Goal: Transaction & Acquisition: Obtain resource

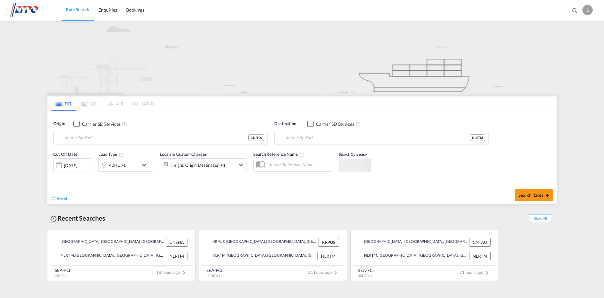
type input "[GEOGRAPHIC_DATA], [GEOGRAPHIC_DATA]"
type input "[GEOGRAPHIC_DATA], NLRTM"
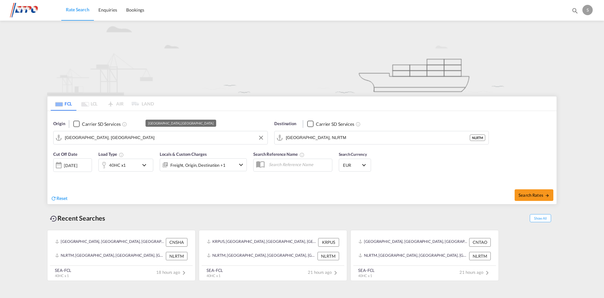
click at [210, 139] on input "[GEOGRAPHIC_DATA], [GEOGRAPHIC_DATA]" at bounding box center [164, 138] width 199 height 10
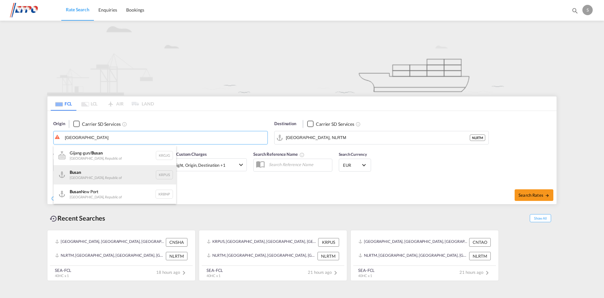
click at [100, 180] on div "Busan Korea, Republic of KRPUS" at bounding box center [115, 174] width 123 height 19
type input "Busan, KRPUS"
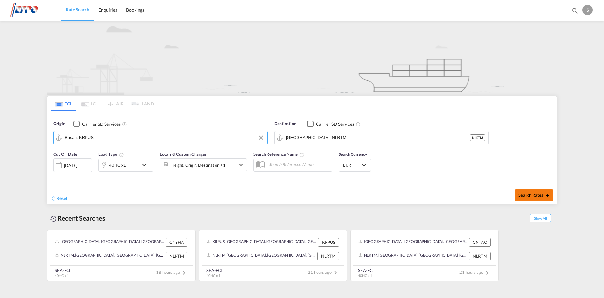
click at [538, 197] on span "Search Rates" at bounding box center [533, 194] width 31 height 5
type input "KRPUS to NLRTM / [DATE]"
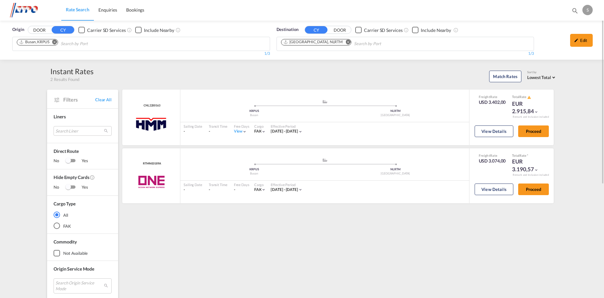
click at [345, 41] on md-icon "Remove" at bounding box center [347, 42] width 5 height 5
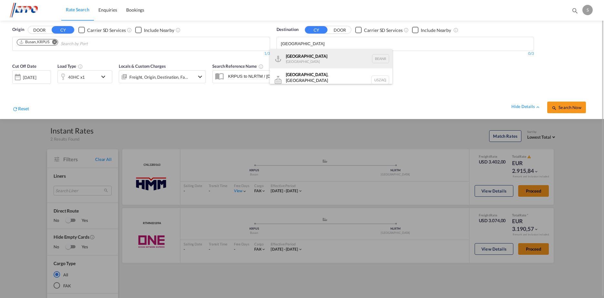
type input "[GEOGRAPHIC_DATA]"
click at [351, 59] on div "[GEOGRAPHIC_DATA] [GEOGRAPHIC_DATA] BEANR" at bounding box center [331, 58] width 123 height 19
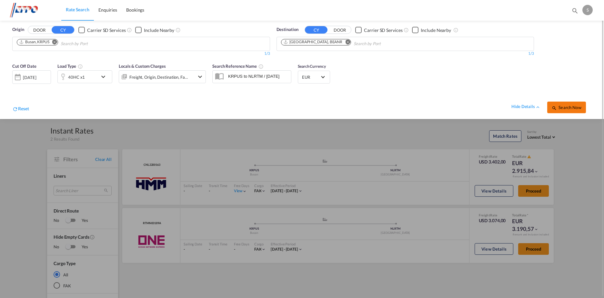
click at [560, 107] on span "Search Now" at bounding box center [565, 107] width 29 height 5
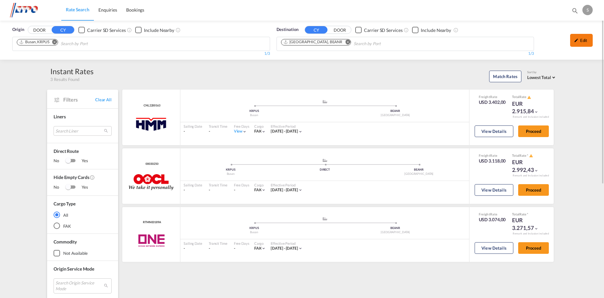
click at [577, 40] on md-icon "icon-pencil" at bounding box center [576, 40] width 5 height 5
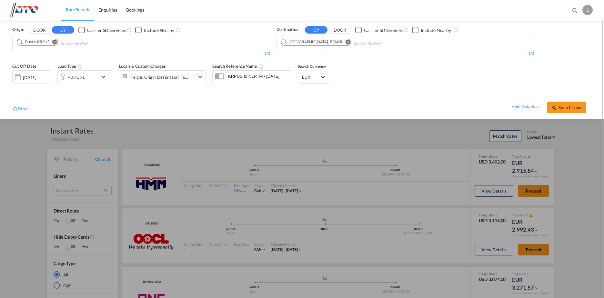
click at [104, 78] on md-icon "icon-chevron-down" at bounding box center [104, 77] width 11 height 8
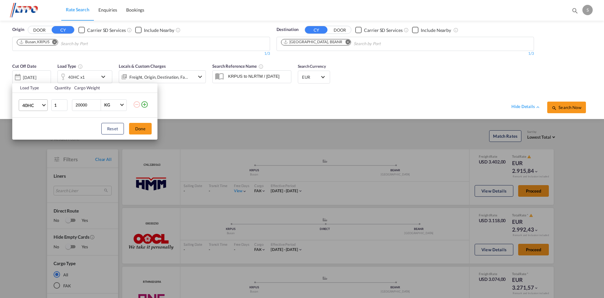
click at [41, 105] on span "40HC" at bounding box center [31, 105] width 19 height 6
click at [36, 73] on md-option "20GP" at bounding box center [39, 73] width 44 height 15
drag, startPoint x: 144, startPoint y: 128, endPoint x: 381, endPoint y: 123, distance: 237.3
click at [145, 128] on button "Done" at bounding box center [140, 129] width 23 height 12
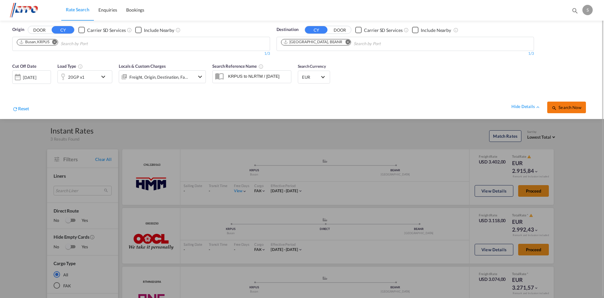
click at [576, 106] on span "Search Now" at bounding box center [565, 107] width 29 height 5
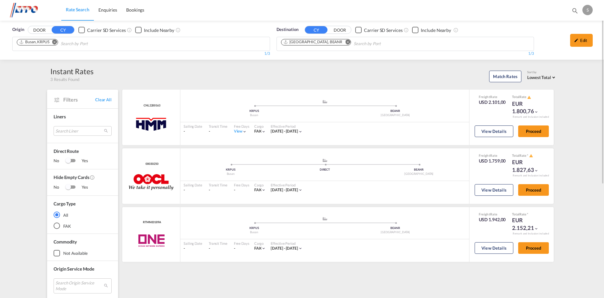
click at [582, 44] on div "Edit" at bounding box center [581, 40] width 23 height 13
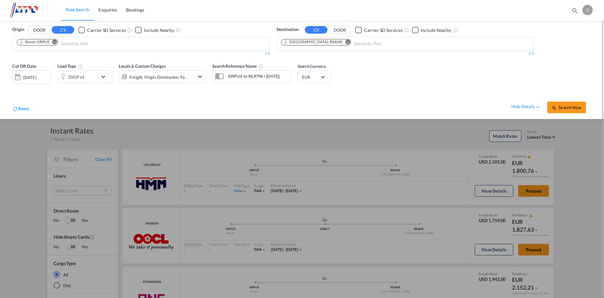
click at [54, 43] on md-icon "Remove" at bounding box center [54, 42] width 5 height 5
type input "port klan"
click at [53, 60] on div "Port Klan g ([GEOGRAPHIC_DATA]) [GEOGRAPHIC_DATA] MYPKG" at bounding box center [66, 58] width 123 height 19
click at [345, 42] on md-icon "Remove" at bounding box center [347, 42] width 5 height 5
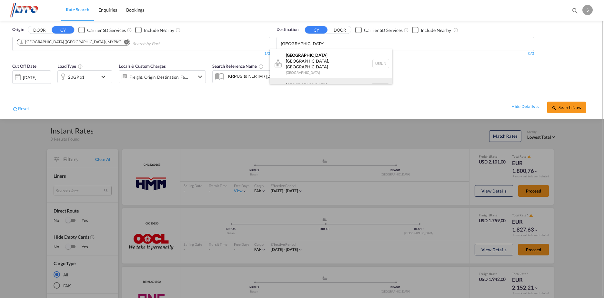
type input "[GEOGRAPHIC_DATA]"
click at [339, 78] on div "[GEOGRAPHIC_DATA] [GEOGRAPHIC_DATA] NLRTM" at bounding box center [331, 87] width 123 height 19
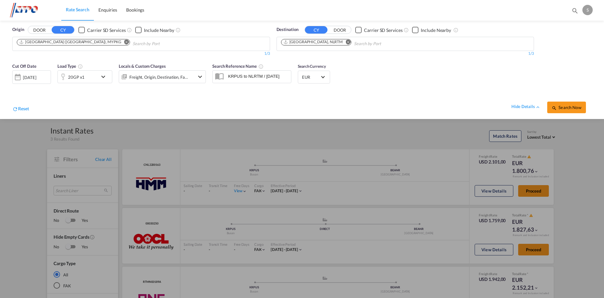
click at [574, 108] on span "Search Now" at bounding box center [565, 107] width 29 height 5
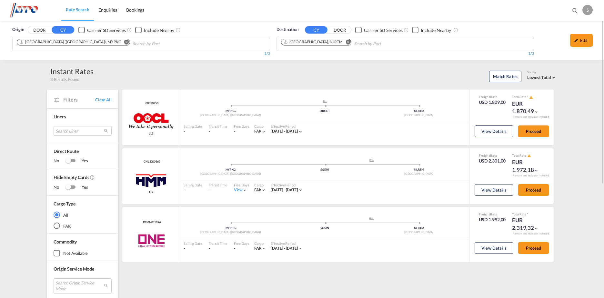
click at [587, 40] on div "Edit" at bounding box center [581, 40] width 23 height 13
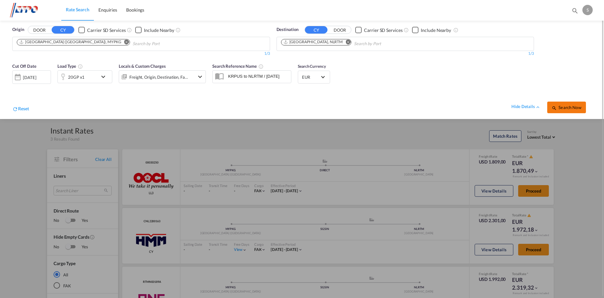
click at [570, 104] on button "Search Now" at bounding box center [566, 108] width 39 height 12
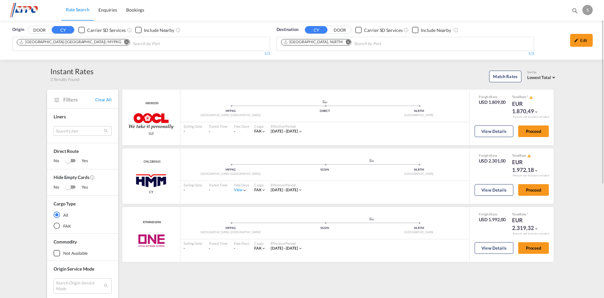
drag, startPoint x: 579, startPoint y: 43, endPoint x: 443, endPoint y: 67, distance: 138.2
click at [579, 43] on div "Edit" at bounding box center [581, 40] width 23 height 13
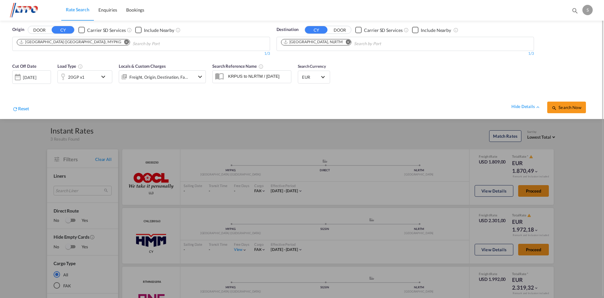
click at [103, 76] on md-icon "icon-chevron-down" at bounding box center [104, 77] width 11 height 8
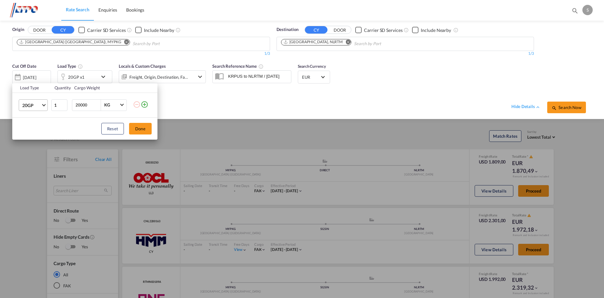
click at [44, 106] on md-select-value "20GP" at bounding box center [35, 105] width 26 height 11
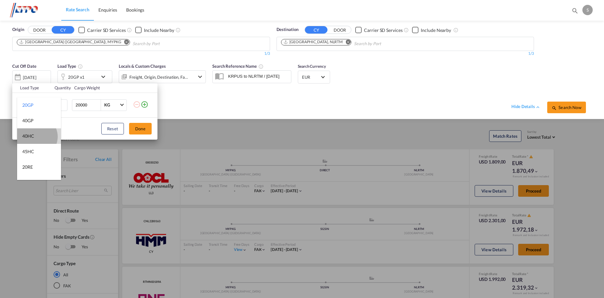
click at [36, 137] on md-option "40HC" at bounding box center [39, 135] width 44 height 15
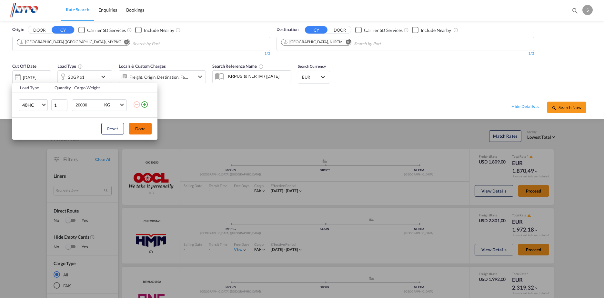
click at [136, 125] on button "Done" at bounding box center [140, 129] width 23 height 12
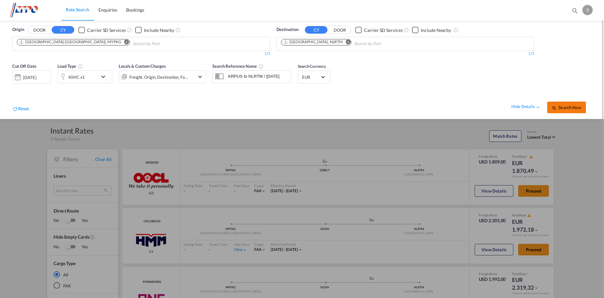
click at [583, 105] on button "Search Now" at bounding box center [566, 108] width 39 height 12
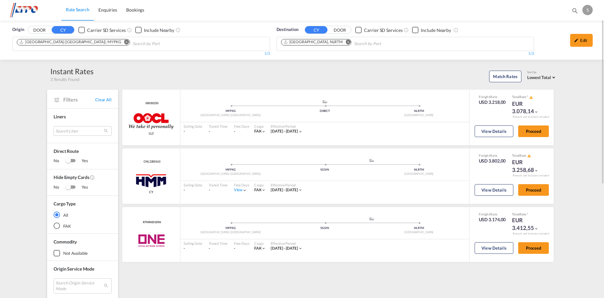
click at [124, 42] on md-icon "Remove" at bounding box center [126, 42] width 5 height 5
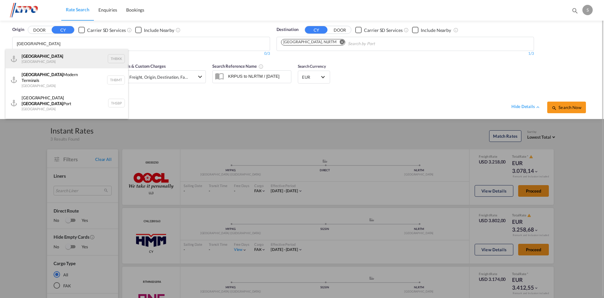
type input "[GEOGRAPHIC_DATA]"
click at [81, 61] on div "[GEOGRAPHIC_DATA] [GEOGRAPHIC_DATA] THBKK" at bounding box center [66, 58] width 123 height 19
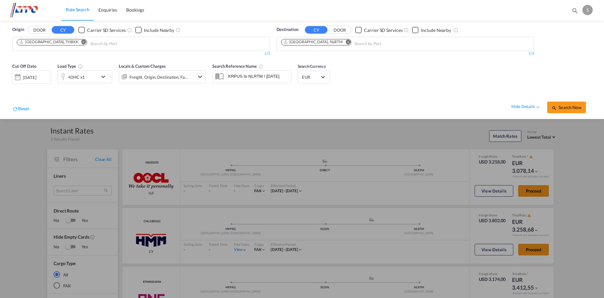
click at [102, 76] on md-icon "icon-chevron-down" at bounding box center [104, 77] width 11 height 8
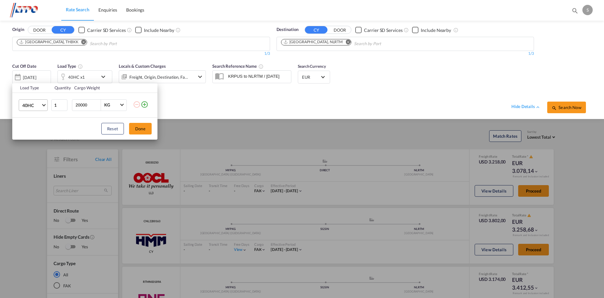
click at [42, 104] on md-select-value "40HC" at bounding box center [35, 105] width 26 height 11
click at [35, 74] on md-option "20GP" at bounding box center [39, 73] width 44 height 15
click at [136, 127] on button "Done" at bounding box center [140, 129] width 23 height 12
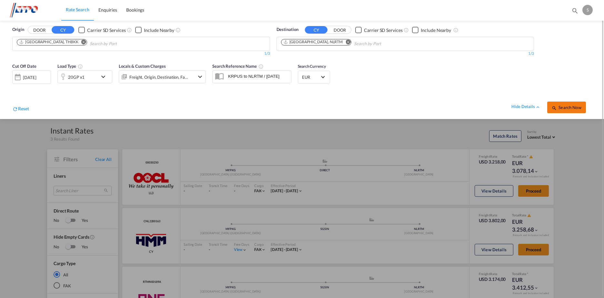
click at [584, 109] on button "Search Now" at bounding box center [566, 108] width 39 height 12
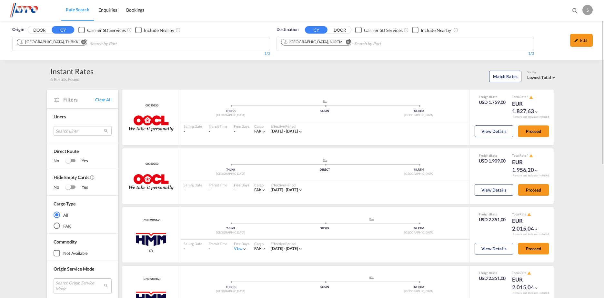
drag, startPoint x: 583, startPoint y: 39, endPoint x: 363, endPoint y: 57, distance: 220.9
click at [583, 39] on div "Edit" at bounding box center [581, 40] width 23 height 13
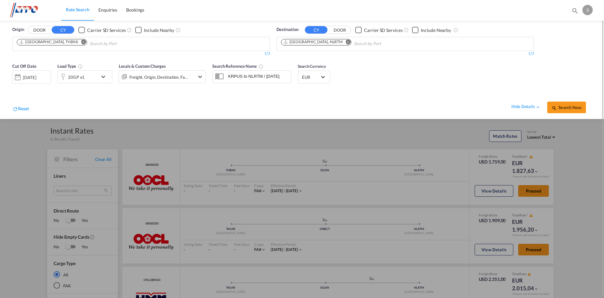
click at [104, 77] on md-icon "icon-chevron-down" at bounding box center [104, 77] width 11 height 8
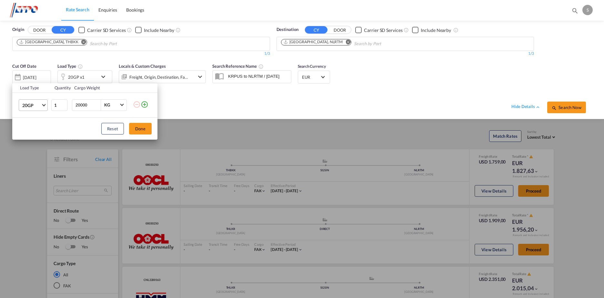
click at [43, 105] on span "Choose: \a20GP" at bounding box center [44, 105] width 4 height 4
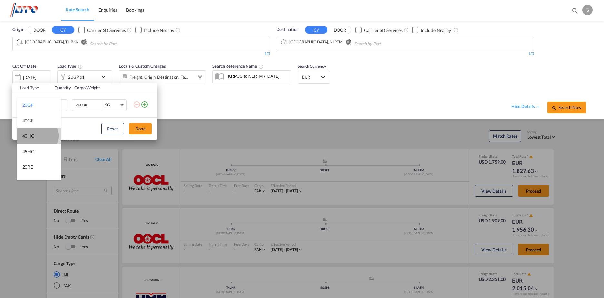
click at [37, 136] on md-option "40HC" at bounding box center [39, 135] width 44 height 15
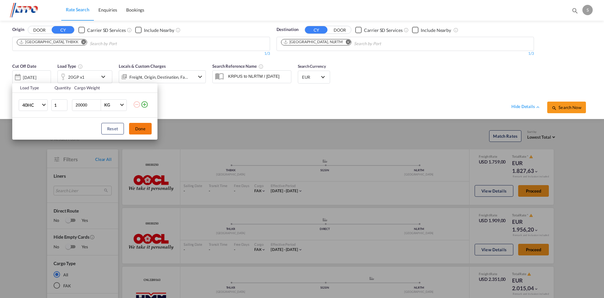
click at [138, 126] on button "Done" at bounding box center [140, 129] width 23 height 12
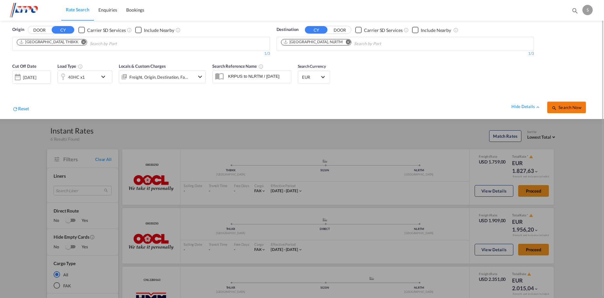
click at [575, 108] on span "Search Now" at bounding box center [565, 107] width 29 height 5
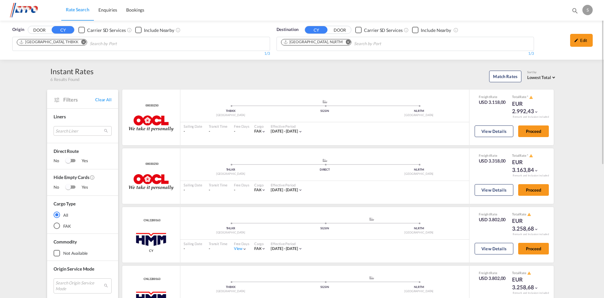
click at [81, 40] on md-icon "Remove" at bounding box center [83, 42] width 5 height 5
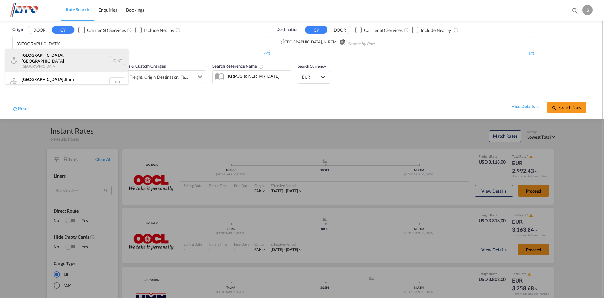
type input "[GEOGRAPHIC_DATA]"
click at [62, 56] on div "[GEOGRAPHIC_DATA] , [GEOGRAPHIC_DATA] [GEOGRAPHIC_DATA] IDJKT" at bounding box center [66, 60] width 123 height 23
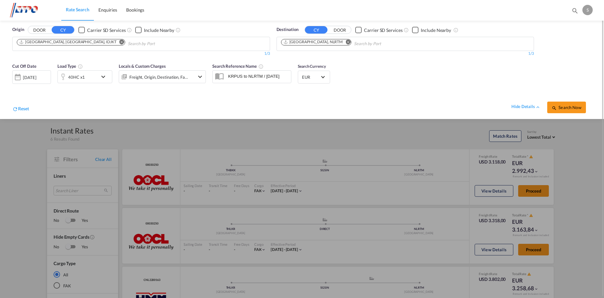
click at [104, 76] on md-icon "icon-chevron-down" at bounding box center [104, 77] width 11 height 8
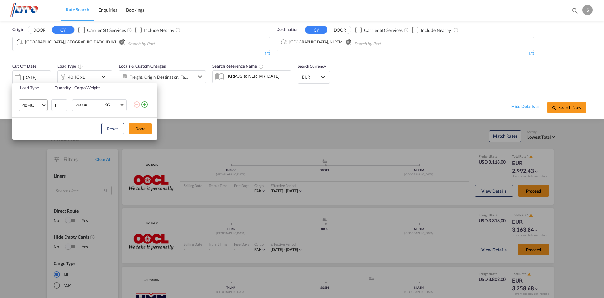
click at [41, 106] on span "40HC" at bounding box center [31, 105] width 19 height 6
click at [35, 74] on md-option "20GP" at bounding box center [39, 73] width 44 height 15
click at [139, 125] on button "Done" at bounding box center [140, 129] width 23 height 12
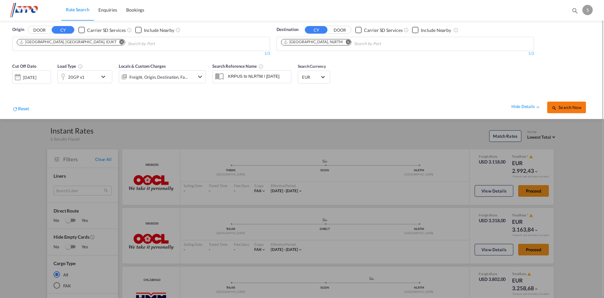
click at [561, 103] on button "Search Now" at bounding box center [566, 108] width 39 height 12
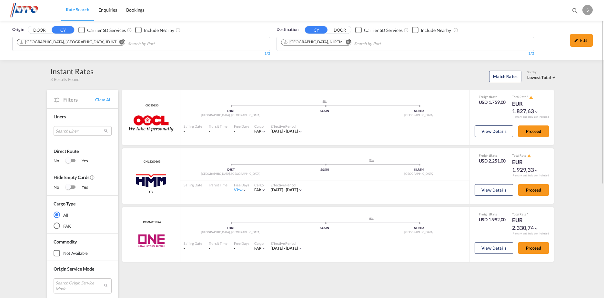
drag, startPoint x: 583, startPoint y: 44, endPoint x: 574, endPoint y: 45, distance: 8.5
click at [583, 44] on div "Edit" at bounding box center [581, 40] width 23 height 13
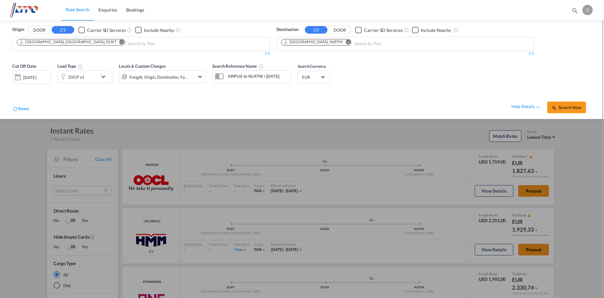
click at [103, 78] on md-icon "icon-chevron-down" at bounding box center [104, 77] width 11 height 8
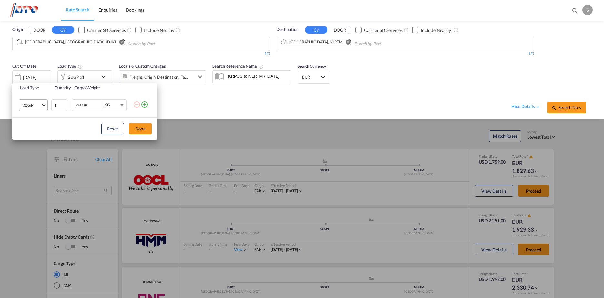
click at [44, 102] on md-select-value "20GP" at bounding box center [35, 105] width 26 height 11
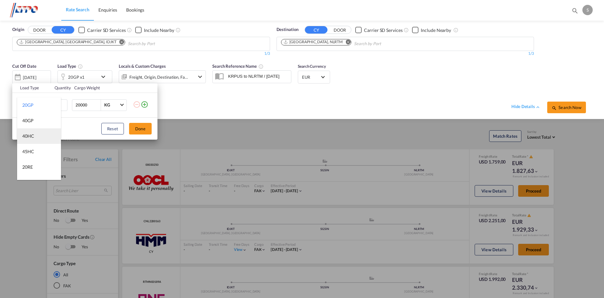
drag, startPoint x: 37, startPoint y: 136, endPoint x: 56, endPoint y: 137, distance: 19.0
click at [37, 136] on md-option "40HC" at bounding box center [39, 135] width 44 height 15
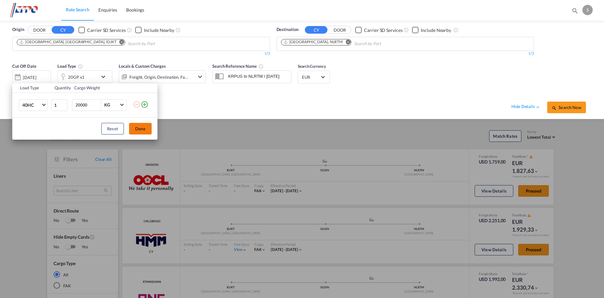
click at [144, 131] on button "Done" at bounding box center [140, 129] width 23 height 12
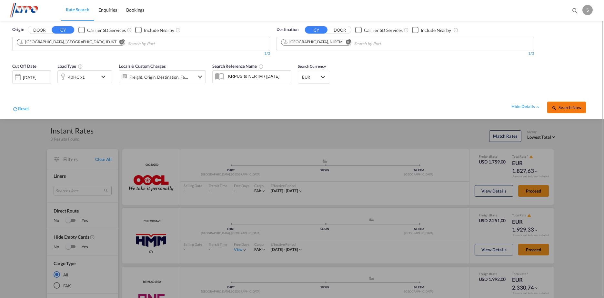
click at [563, 105] on span "Search Now" at bounding box center [565, 107] width 29 height 5
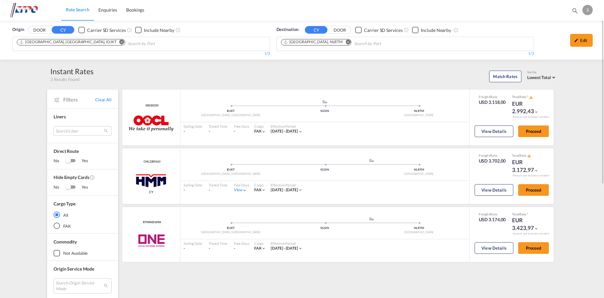
click at [119, 40] on md-icon "Remove" at bounding box center [121, 42] width 5 height 5
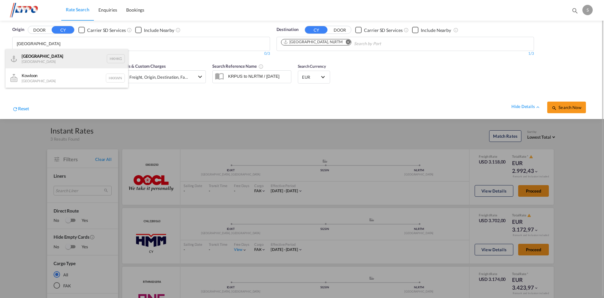
type input "[GEOGRAPHIC_DATA]"
click at [85, 56] on div "[GEOGRAPHIC_DATA] [GEOGRAPHIC_DATA] HKHKG" at bounding box center [66, 58] width 123 height 19
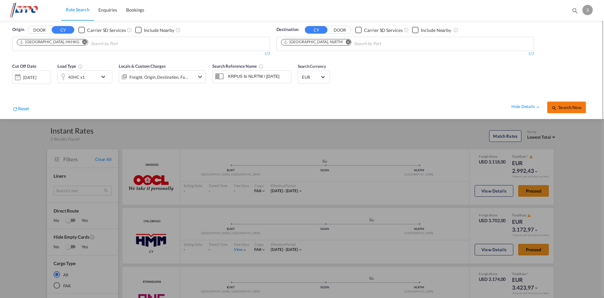
click at [565, 109] on span "Search Now" at bounding box center [565, 107] width 29 height 5
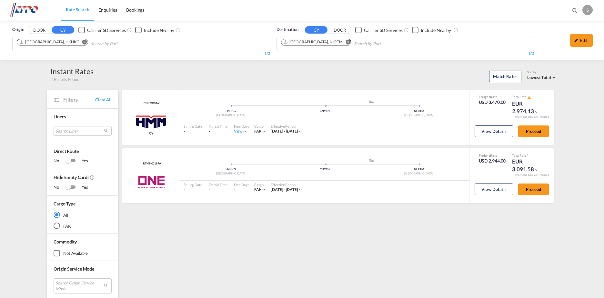
click at [82, 42] on md-icon "Remove" at bounding box center [84, 42] width 5 height 5
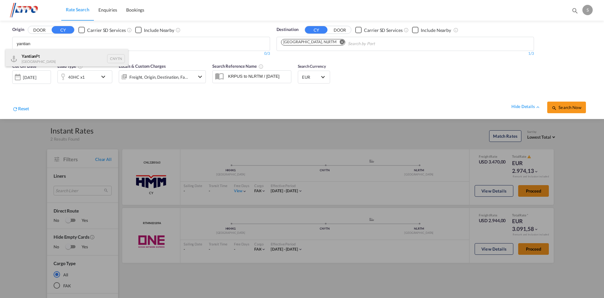
type input "yantian"
click at [72, 54] on div "Yantian Pt China CNYTN" at bounding box center [66, 58] width 123 height 19
drag, startPoint x: 289, startPoint y: 100, endPoint x: 148, endPoint y: 97, distance: 140.9
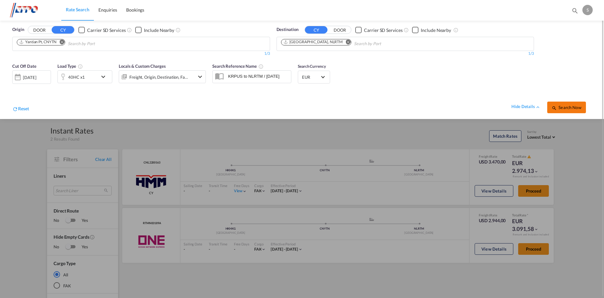
click at [560, 108] on span "Search Now" at bounding box center [565, 107] width 29 height 5
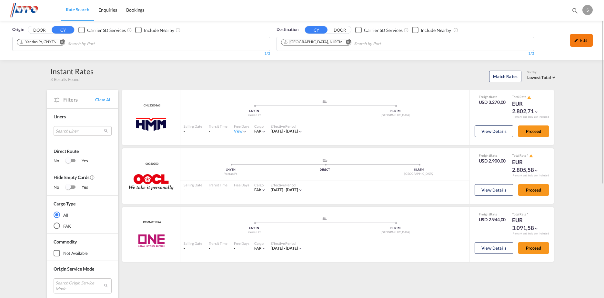
click at [585, 39] on div "Edit" at bounding box center [581, 40] width 23 height 13
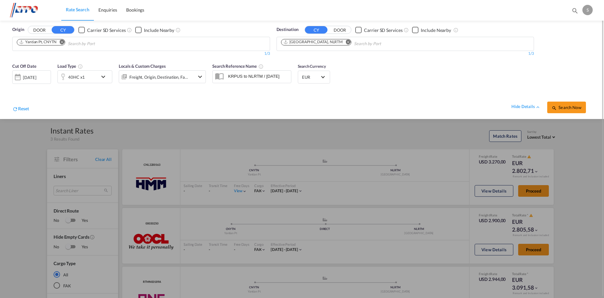
click at [102, 77] on md-icon "icon-chevron-down" at bounding box center [104, 77] width 11 height 8
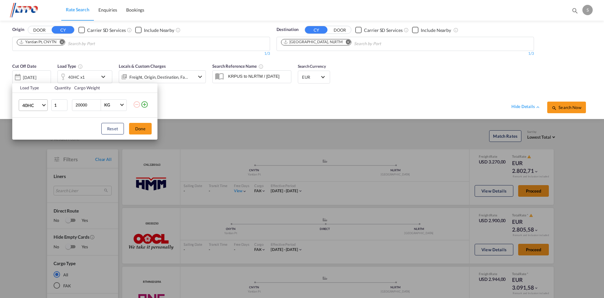
click at [44, 106] on md-select-value "40HC" at bounding box center [35, 105] width 26 height 11
click at [33, 70] on md-option "20GP" at bounding box center [39, 73] width 44 height 15
click at [139, 127] on button "Done" at bounding box center [140, 129] width 23 height 12
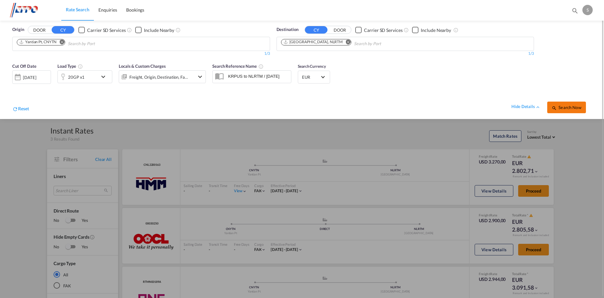
click at [576, 108] on span "Search Now" at bounding box center [565, 107] width 29 height 5
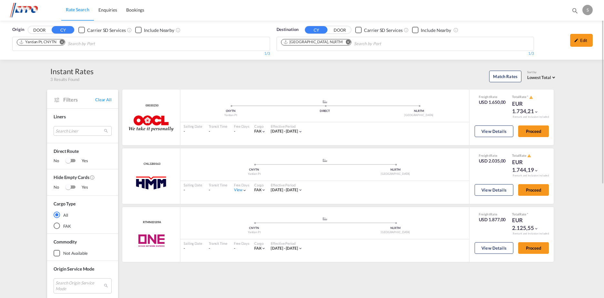
drag, startPoint x: 575, startPoint y: 36, endPoint x: 574, endPoint y: 44, distance: 8.2
click at [575, 36] on div "Edit" at bounding box center [581, 40] width 23 height 13
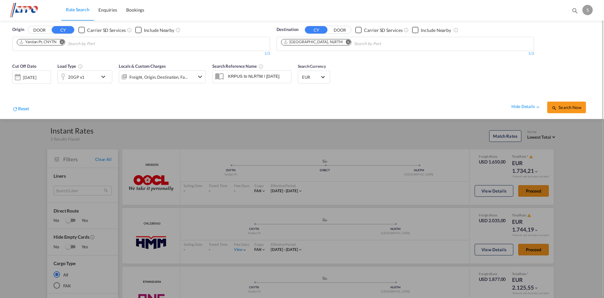
click at [578, 146] on div at bounding box center [302, 149] width 604 height 298
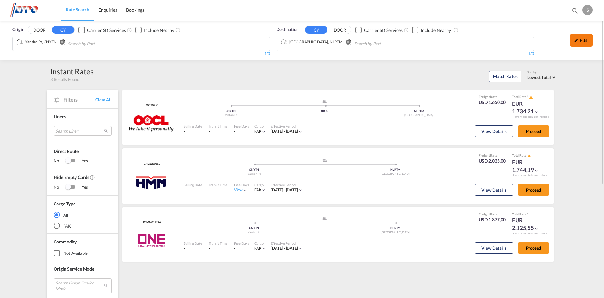
click at [579, 37] on div "Edit" at bounding box center [581, 40] width 23 height 13
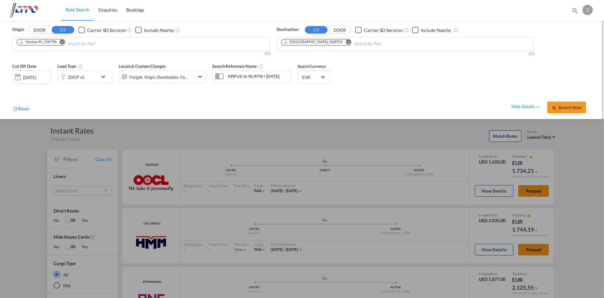
click at [102, 78] on md-icon "icon-chevron-down" at bounding box center [104, 77] width 11 height 8
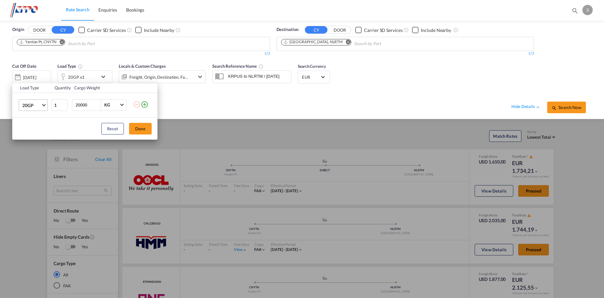
click at [44, 108] on md-select-value "20GP" at bounding box center [35, 105] width 26 height 11
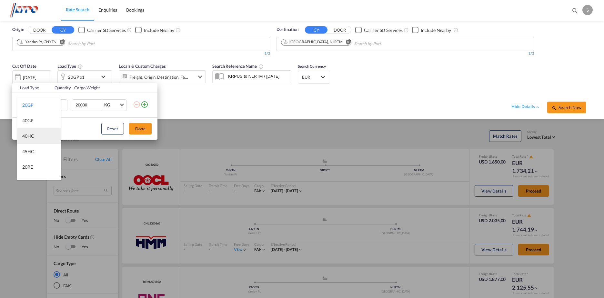
click at [39, 137] on md-option "40HC" at bounding box center [39, 135] width 44 height 15
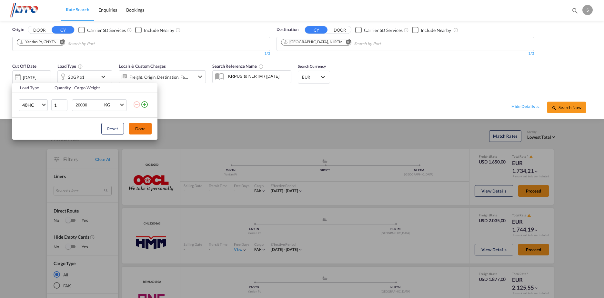
click at [139, 129] on button "Done" at bounding box center [140, 129] width 23 height 12
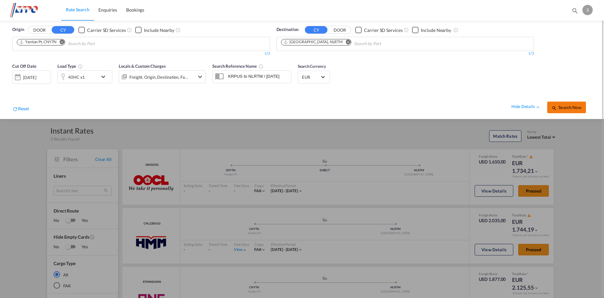
click at [571, 109] on span "Search Now" at bounding box center [565, 107] width 29 height 5
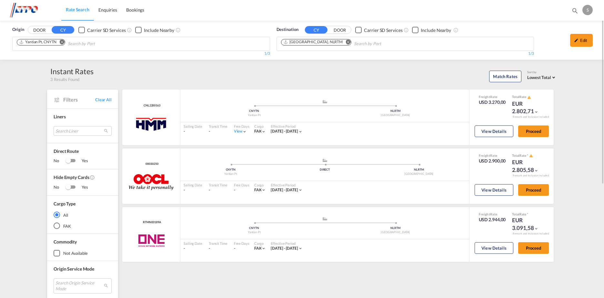
click at [592, 38] on div "Edit" at bounding box center [566, 43] width 59 height 24
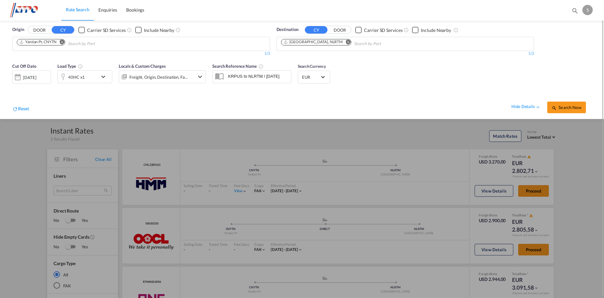
click at [100, 77] on md-icon "icon-chevron-down" at bounding box center [104, 77] width 11 height 8
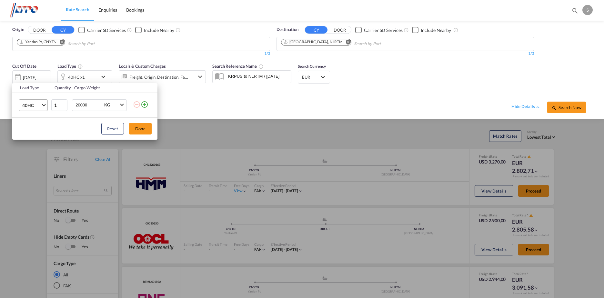
click at [45, 104] on span "Choose: \a40HC" at bounding box center [44, 105] width 4 height 4
click at [30, 118] on div "40NR" at bounding box center [28, 115] width 12 height 6
click at [145, 131] on button "Done" at bounding box center [140, 129] width 23 height 12
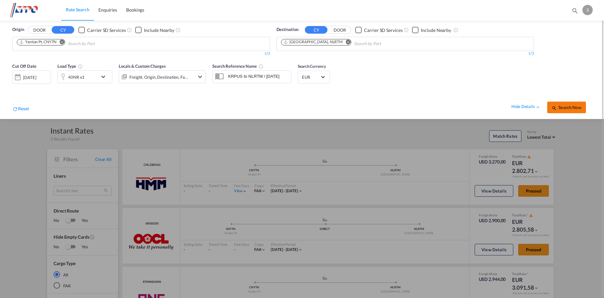
drag, startPoint x: 563, startPoint y: 108, endPoint x: 573, endPoint y: 109, distance: 10.3
click at [563, 108] on span "Search Now" at bounding box center [565, 107] width 29 height 5
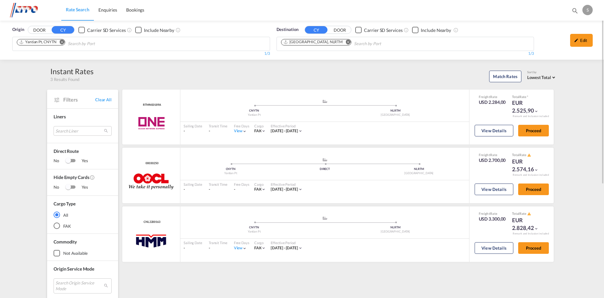
click at [63, 42] on md-icon "Remove" at bounding box center [61, 42] width 5 height 5
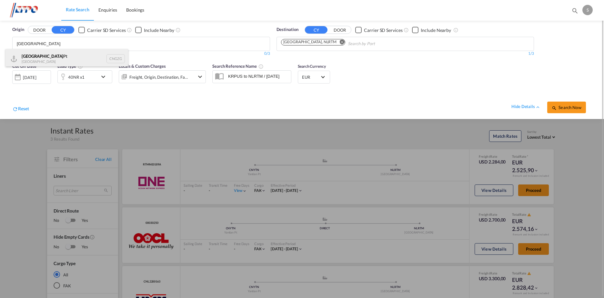
type input "[GEOGRAPHIC_DATA]"
click at [72, 58] on div "Guangzhou Pt China CNGZG" at bounding box center [66, 58] width 123 height 19
click at [102, 77] on md-icon "icon-chevron-down" at bounding box center [104, 77] width 11 height 8
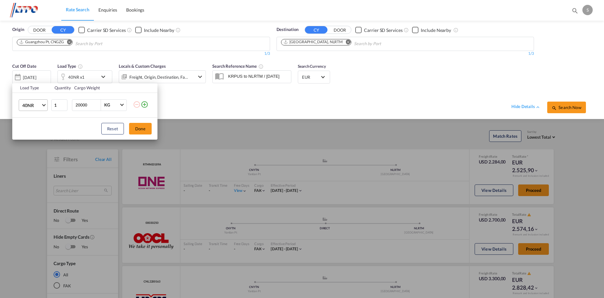
click at [43, 106] on md-select-value "40NR" at bounding box center [35, 105] width 26 height 11
click at [33, 74] on div "20GP" at bounding box center [27, 71] width 11 height 6
click at [149, 129] on button "Done" at bounding box center [140, 129] width 23 height 12
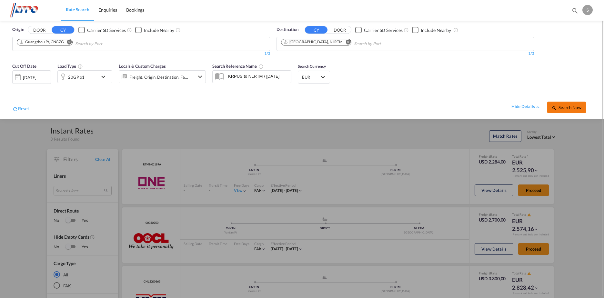
click at [579, 108] on span "Search Now" at bounding box center [565, 107] width 29 height 5
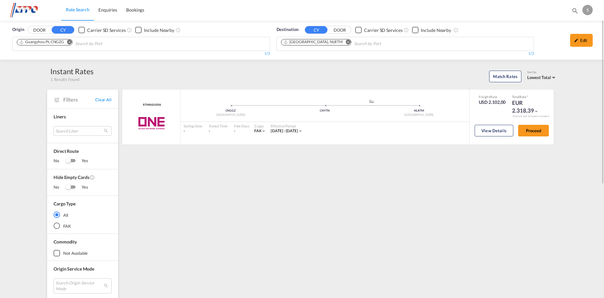
click at [69, 42] on md-icon "Remove" at bounding box center [69, 42] width 5 height 5
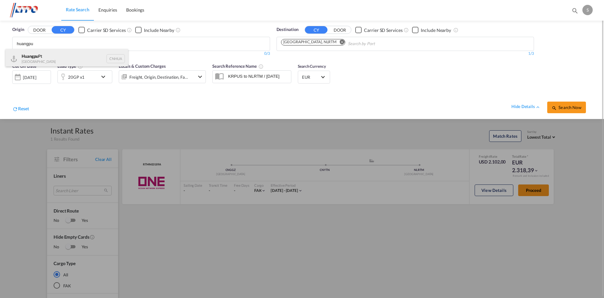
type input "huangpu"
click at [74, 62] on div "Huangpu Pt China CNHUA" at bounding box center [66, 58] width 123 height 19
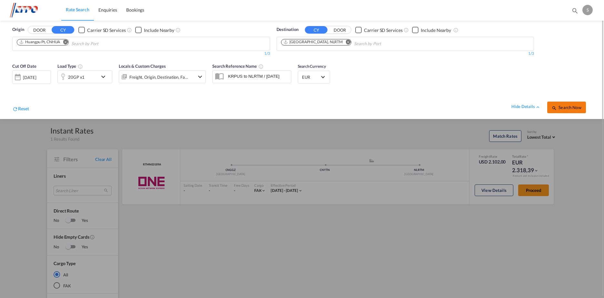
drag, startPoint x: 562, startPoint y: 107, endPoint x: 567, endPoint y: 107, distance: 4.5
click at [562, 107] on span "Search Now" at bounding box center [565, 107] width 29 height 5
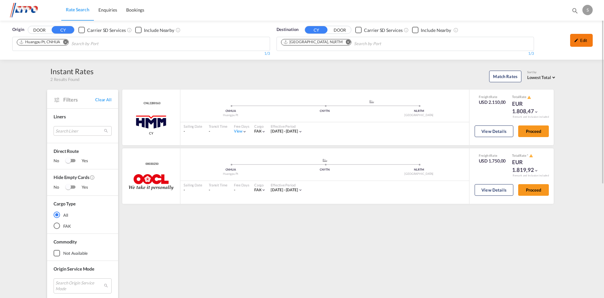
click at [586, 42] on div "Edit" at bounding box center [581, 40] width 23 height 13
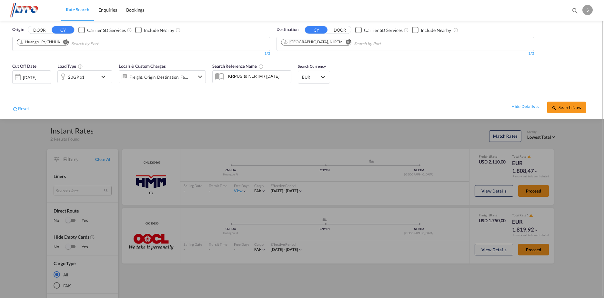
click at [100, 78] on md-icon "icon-chevron-down" at bounding box center [104, 77] width 11 height 8
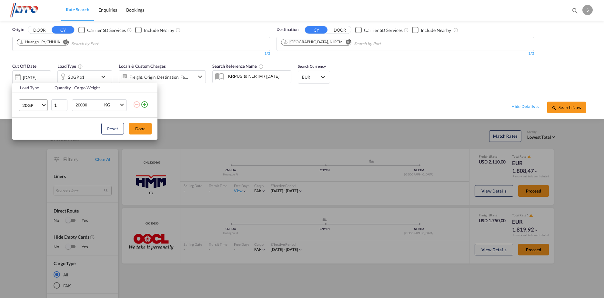
click at [42, 104] on span "Choose: \a20GP" at bounding box center [44, 105] width 4 height 4
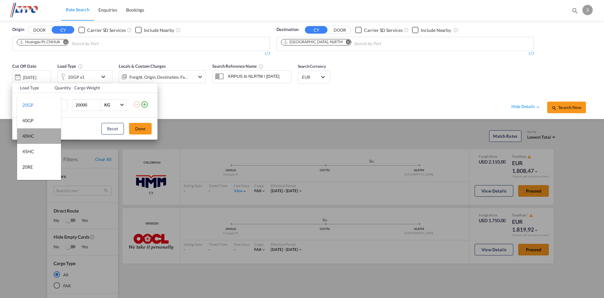
click at [40, 137] on md-option "40HC" at bounding box center [39, 135] width 44 height 15
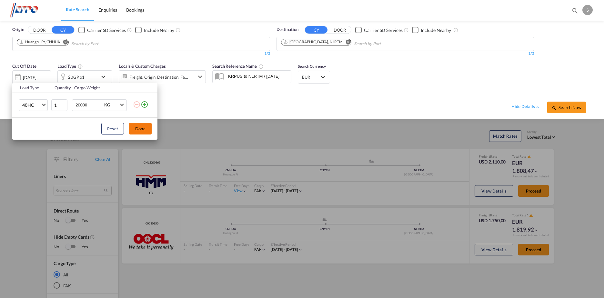
drag, startPoint x: 147, startPoint y: 129, endPoint x: 175, endPoint y: 123, distance: 28.3
click at [149, 128] on button "Done" at bounding box center [140, 129] width 23 height 12
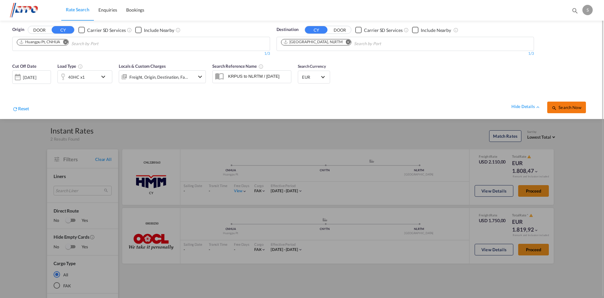
click at [556, 105] on span "Search Now" at bounding box center [565, 107] width 29 height 5
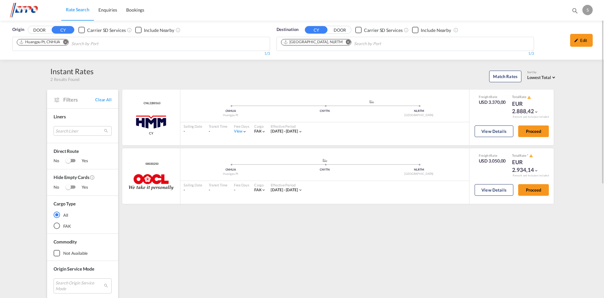
click at [65, 42] on md-icon "Remove" at bounding box center [65, 42] width 5 height 5
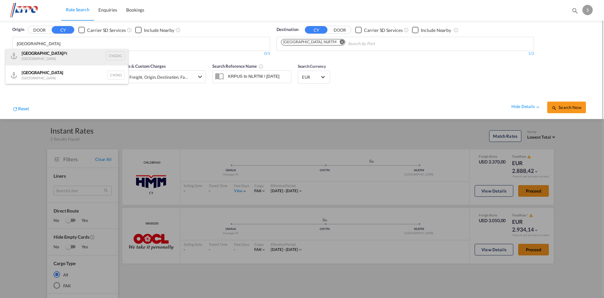
scroll to position [4, 0]
type input "[GEOGRAPHIC_DATA]"
click at [87, 56] on div "Qingdao Pt China CNQDG" at bounding box center [66, 54] width 123 height 19
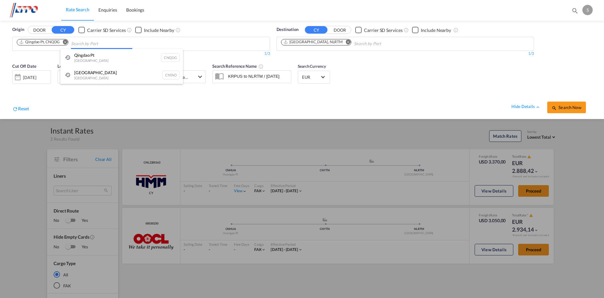
scroll to position [0, 0]
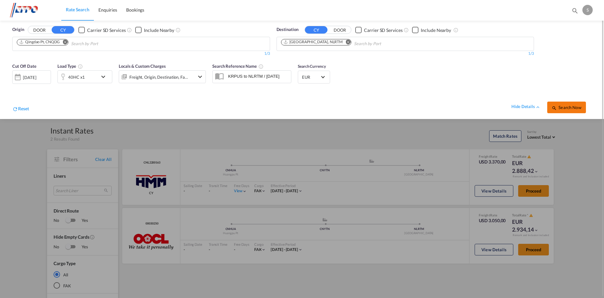
click at [569, 110] on button "Search Now" at bounding box center [566, 108] width 39 height 12
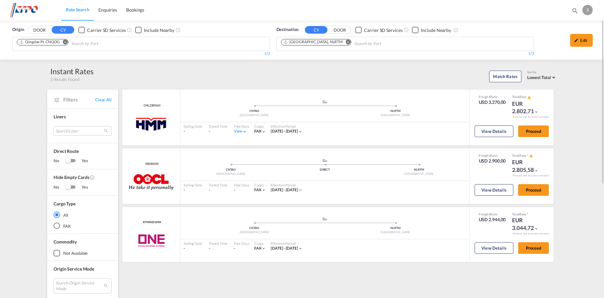
drag, startPoint x: 582, startPoint y: 41, endPoint x: 493, endPoint y: 58, distance: 91.2
click at [582, 41] on div "Edit" at bounding box center [581, 40] width 23 height 13
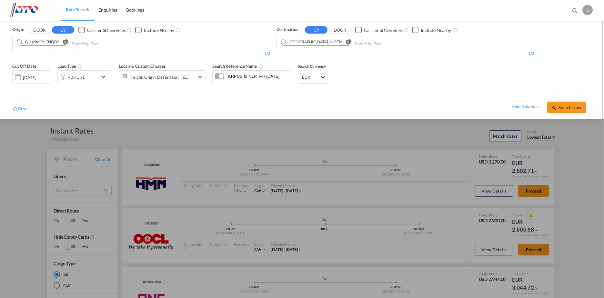
click at [106, 77] on md-icon "icon-chevron-down" at bounding box center [104, 77] width 11 height 8
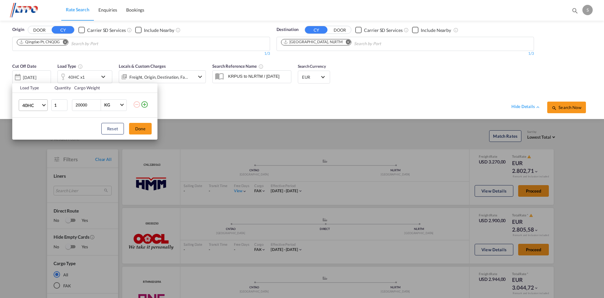
click at [44, 107] on md-select-value "40HC" at bounding box center [35, 105] width 26 height 11
click at [30, 74] on div "20GP" at bounding box center [27, 74] width 11 height 6
click at [137, 131] on button "Done" at bounding box center [140, 129] width 23 height 12
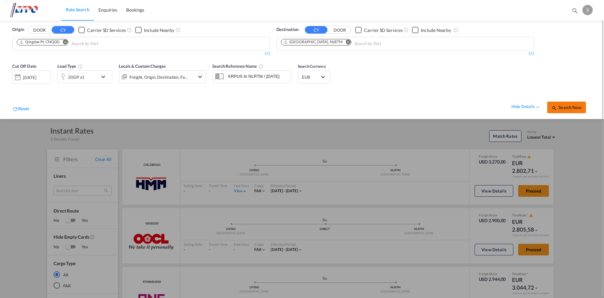
click at [581, 105] on button "Search Now" at bounding box center [566, 108] width 39 height 12
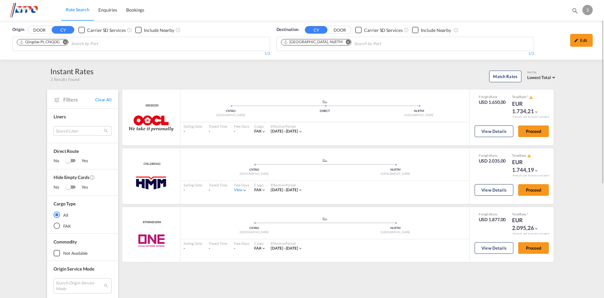
click at [63, 41] on button "Remove" at bounding box center [63, 42] width 10 height 6
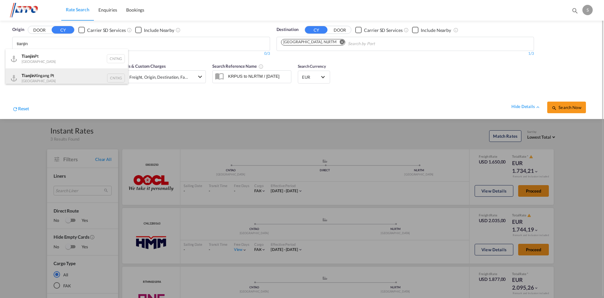
type input "tianjin"
click at [73, 75] on div "Tianjin Xingang Pt China CNTXG" at bounding box center [66, 77] width 123 height 19
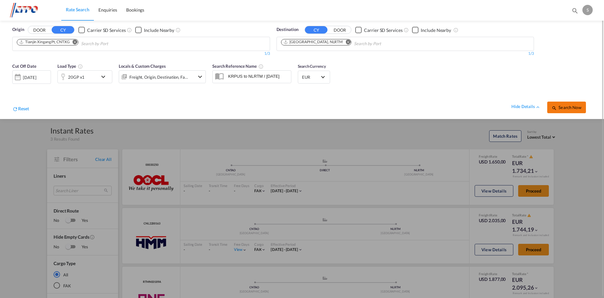
drag, startPoint x: 568, startPoint y: 108, endPoint x: 570, endPoint y: 112, distance: 4.1
click at [568, 108] on span "Search Now" at bounding box center [565, 107] width 29 height 5
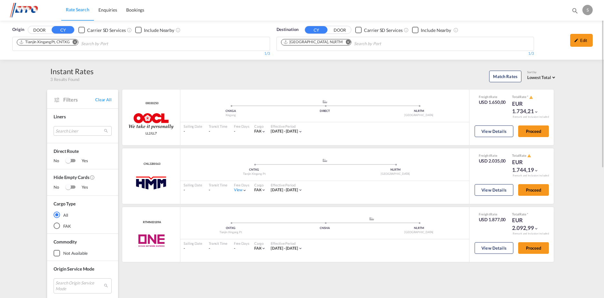
drag, startPoint x: 577, startPoint y: 40, endPoint x: 571, endPoint y: 45, distance: 7.8
click at [577, 40] on md-icon "icon-pencil" at bounding box center [576, 40] width 5 height 5
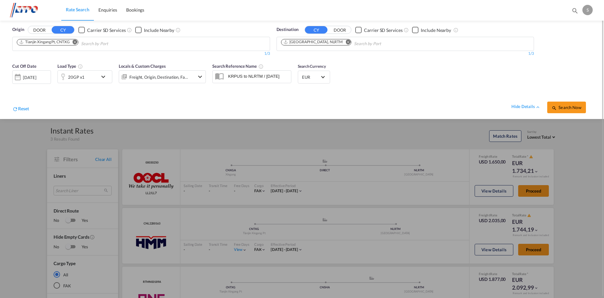
click at [103, 72] on div "20GP x1" at bounding box center [84, 76] width 55 height 13
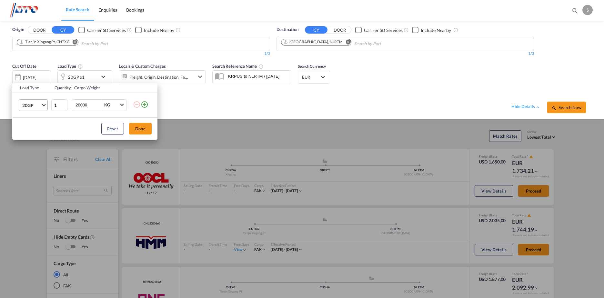
click at [39, 108] on span "20GP" at bounding box center [31, 105] width 19 height 6
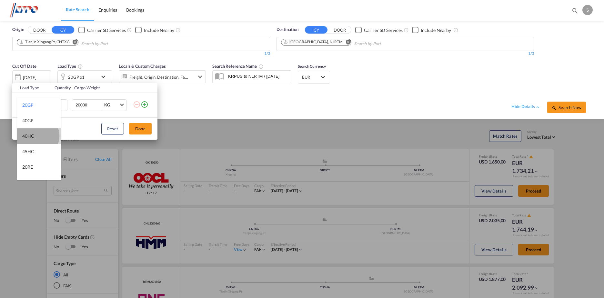
click at [37, 136] on md-option "40HC" at bounding box center [39, 135] width 44 height 15
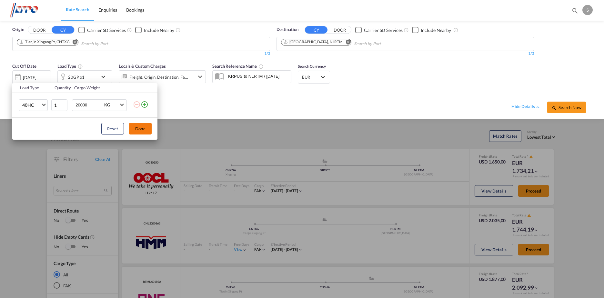
click at [145, 129] on button "Done" at bounding box center [140, 129] width 23 height 12
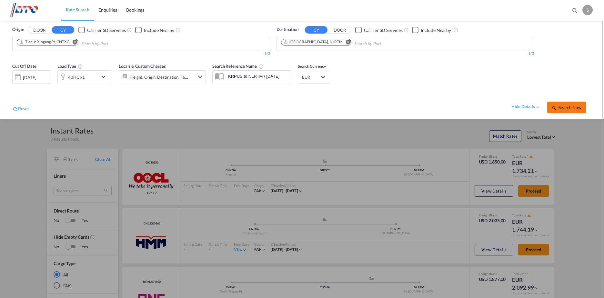
click at [564, 108] on span "Search Now" at bounding box center [565, 107] width 29 height 5
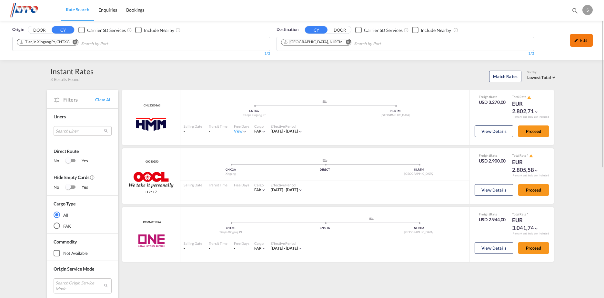
click at [575, 37] on div "Edit" at bounding box center [581, 40] width 23 height 13
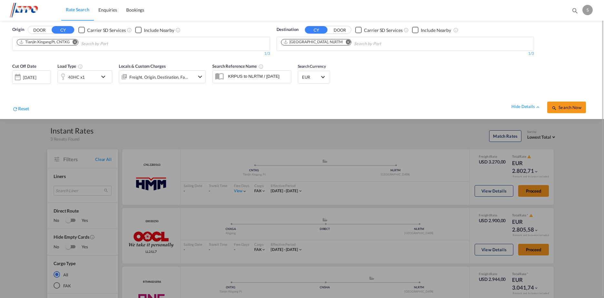
click at [95, 76] on div "40HC x1" at bounding box center [78, 76] width 40 height 13
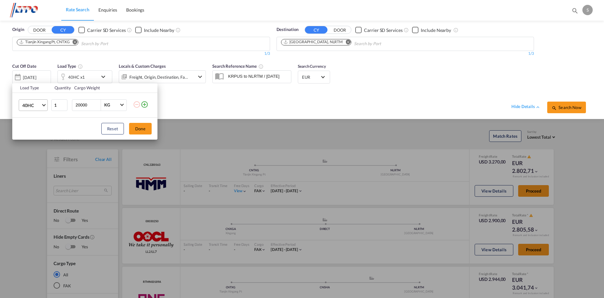
click at [45, 104] on span "Choose: \a40HC" at bounding box center [44, 105] width 4 height 4
click at [39, 115] on md-option "40NR" at bounding box center [39, 115] width 44 height 15
click at [136, 124] on button "Done" at bounding box center [140, 129] width 23 height 12
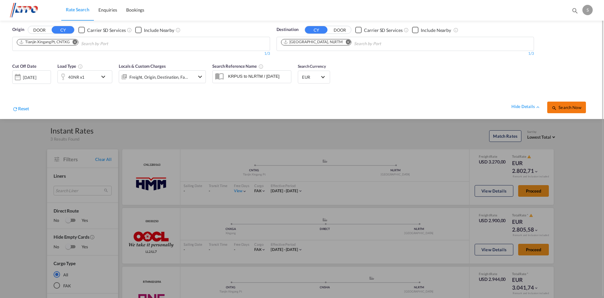
click at [554, 106] on md-icon "icon-magnify" at bounding box center [553, 107] width 5 height 5
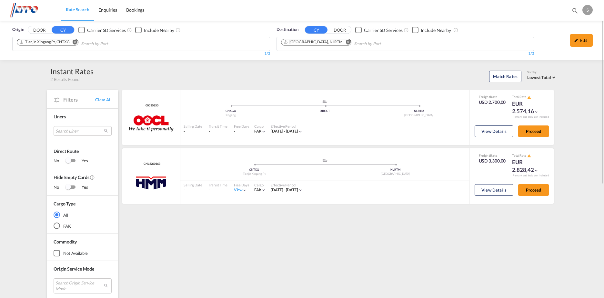
click at [73, 41] on md-icon "Remove" at bounding box center [75, 42] width 5 height 5
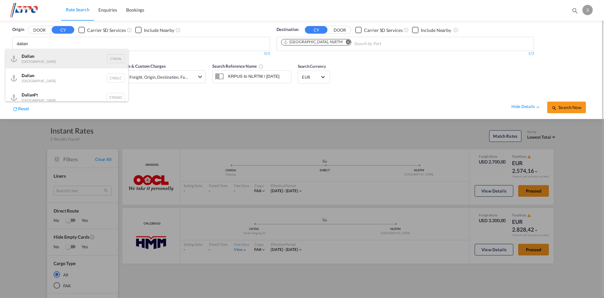
type input "dalian"
click at [73, 57] on div "Dalian [GEOGRAPHIC_DATA] CNDAL" at bounding box center [66, 58] width 123 height 19
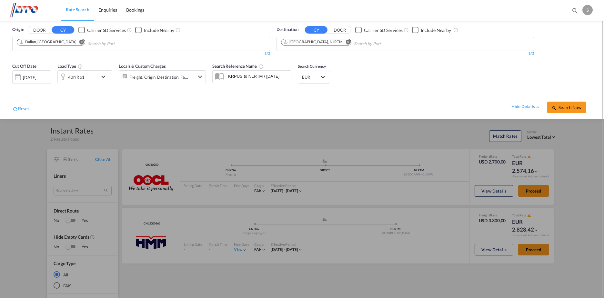
click at [102, 77] on md-icon "icon-chevron-down" at bounding box center [104, 77] width 11 height 8
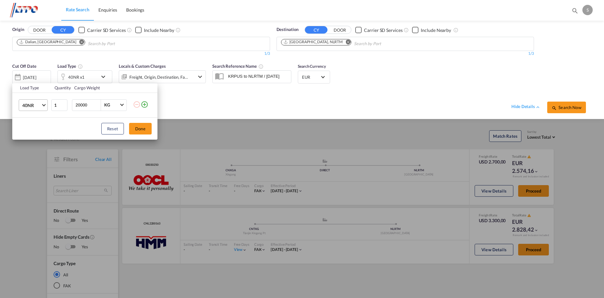
click at [44, 104] on span "Choose: \a40NR" at bounding box center [44, 105] width 4 height 4
click at [32, 71] on div "20GP" at bounding box center [27, 71] width 11 height 6
click at [141, 128] on button "Done" at bounding box center [140, 129] width 23 height 12
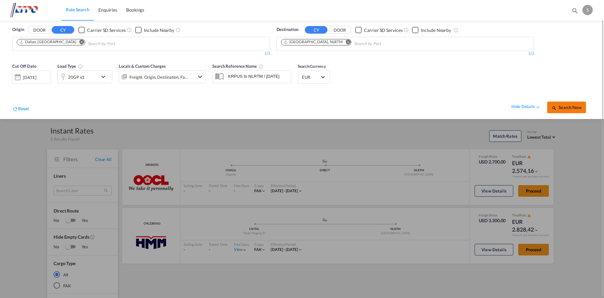
click at [565, 107] on span "Search Now" at bounding box center [565, 107] width 29 height 5
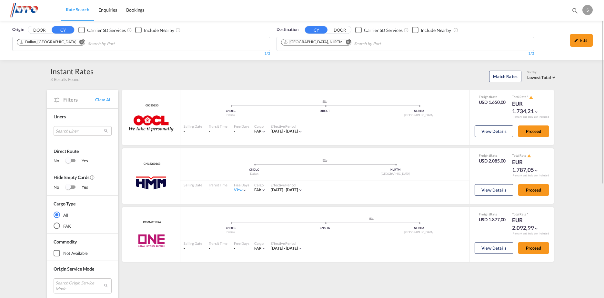
drag, startPoint x: 586, startPoint y: 38, endPoint x: 541, endPoint y: 47, distance: 46.0
click at [586, 38] on div "Edit" at bounding box center [581, 40] width 23 height 13
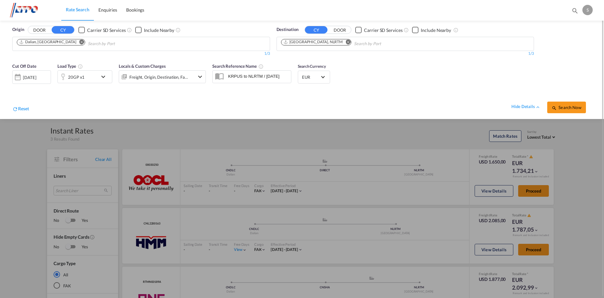
click at [102, 74] on md-icon "icon-chevron-down" at bounding box center [104, 77] width 11 height 8
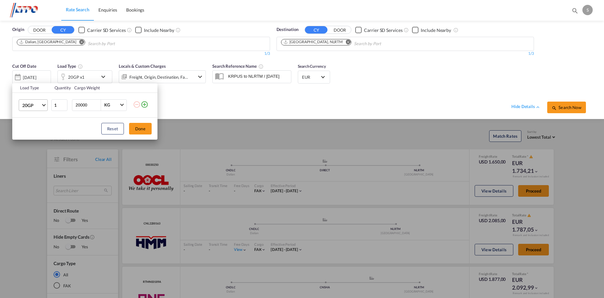
click at [44, 104] on span "Choose: \a20GP" at bounding box center [44, 105] width 4 height 4
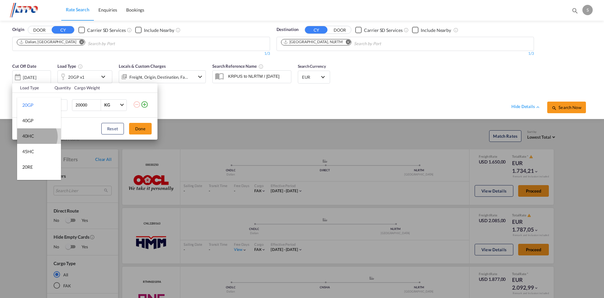
click at [36, 137] on md-option "40HC" at bounding box center [39, 135] width 44 height 15
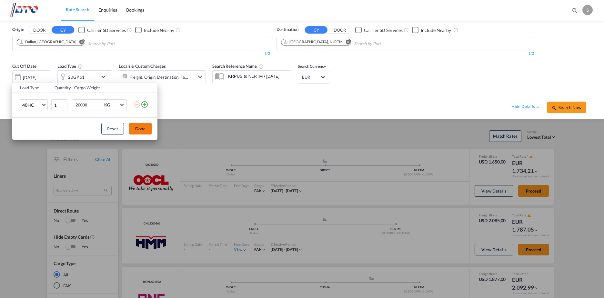
drag, startPoint x: 144, startPoint y: 128, endPoint x: 159, endPoint y: 124, distance: 15.0
click at [144, 128] on button "Done" at bounding box center [140, 129] width 23 height 12
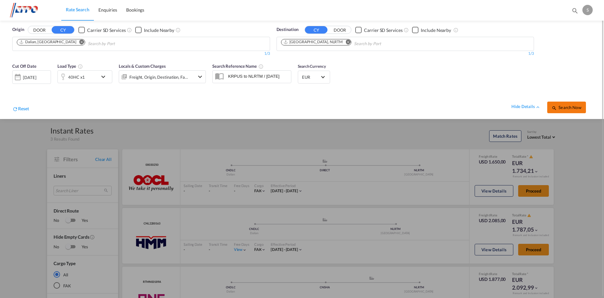
click at [577, 106] on span "Search Now" at bounding box center [565, 107] width 29 height 5
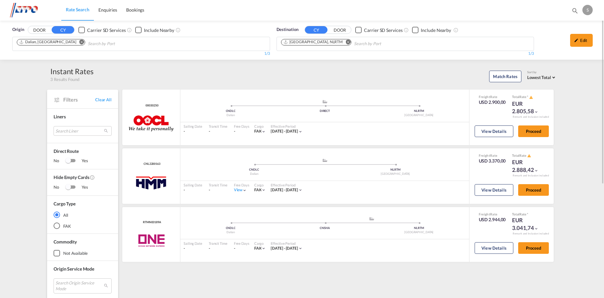
click at [79, 42] on md-icon "Remove" at bounding box center [81, 42] width 5 height 5
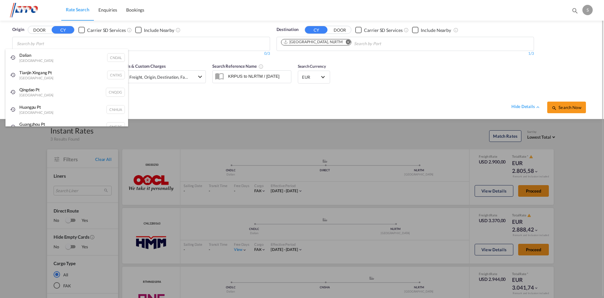
click at [95, 78] on div "Tianjin Xingang Pt China CNTXG" at bounding box center [66, 74] width 123 height 17
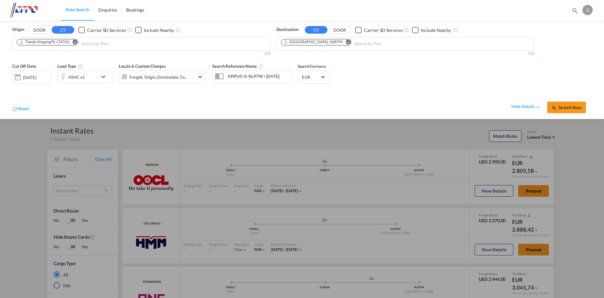
click at [76, 42] on md-icon "Remove" at bounding box center [75, 42] width 5 height 5
type input "ningbo"
click at [74, 56] on div "Ningbo China CNNGB" at bounding box center [66, 58] width 123 height 19
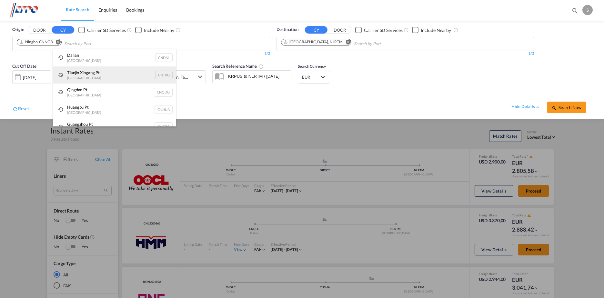
click at [103, 78] on div "Tianjin Xingang Pt China CNTXG" at bounding box center [114, 74] width 123 height 17
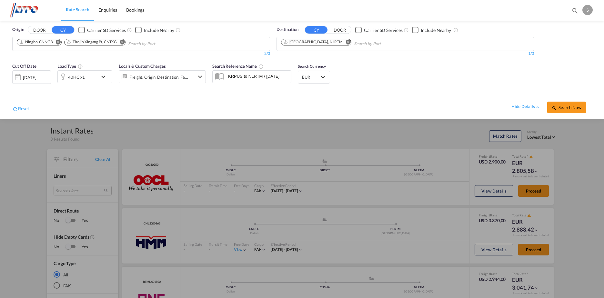
click at [123, 41] on md-icon "Remove" at bounding box center [122, 42] width 5 height 5
click at [103, 78] on md-icon "icon-chevron-down" at bounding box center [104, 77] width 11 height 8
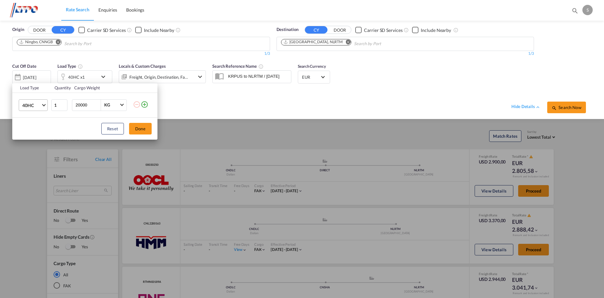
click at [42, 105] on md-select-value "40HC" at bounding box center [35, 105] width 26 height 11
click at [36, 77] on md-option "20GP" at bounding box center [39, 73] width 44 height 15
click at [142, 130] on button "Done" at bounding box center [140, 129] width 23 height 12
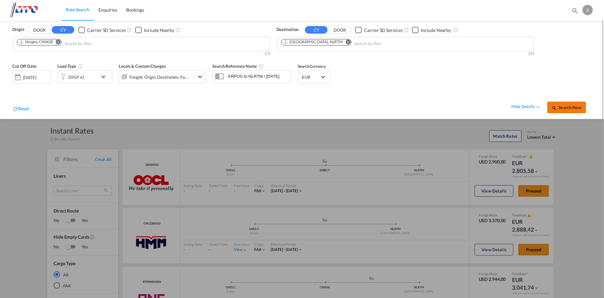
click at [561, 108] on span "Search Now" at bounding box center [565, 107] width 29 height 5
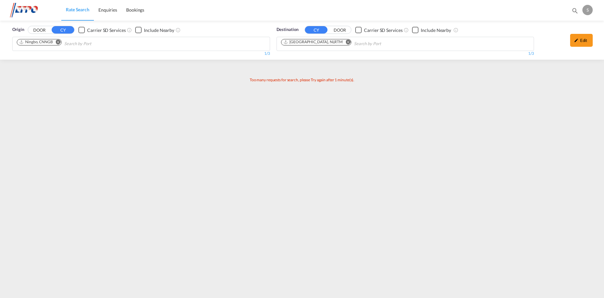
drag, startPoint x: 578, startPoint y: 43, endPoint x: 560, endPoint y: 48, distance: 18.2
click at [578, 43] on div "Edit" at bounding box center [581, 40] width 23 height 13
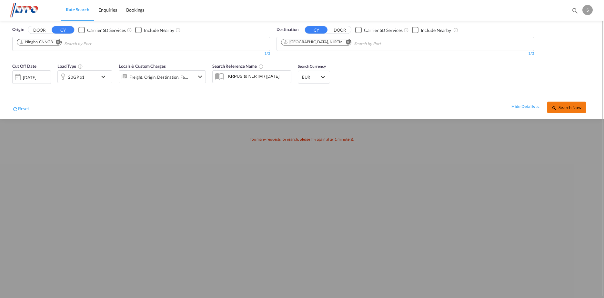
click at [558, 105] on span "Search Now" at bounding box center [565, 107] width 29 height 5
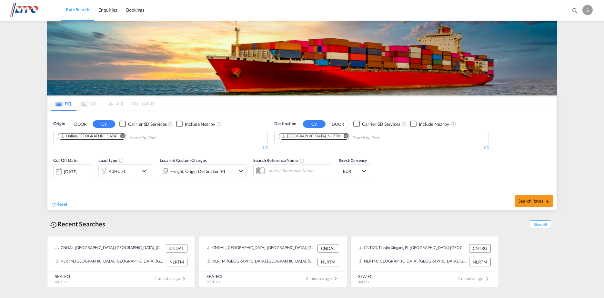
click at [116, 135] on button "Remove" at bounding box center [121, 136] width 10 height 6
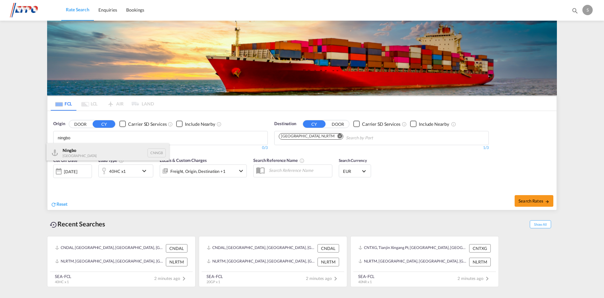
type input "ningbo"
click at [102, 150] on div "Ningbo China CNNGB" at bounding box center [107, 152] width 123 height 19
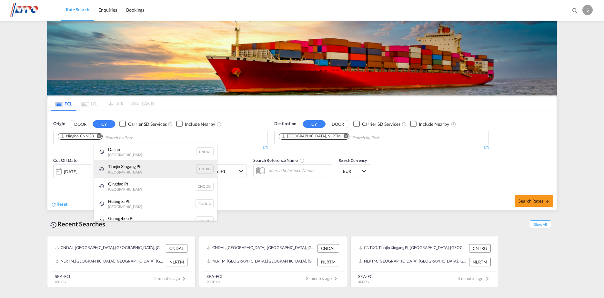
click at [143, 172] on div "Tianjin Xingang Pt China CNTXG" at bounding box center [155, 168] width 123 height 17
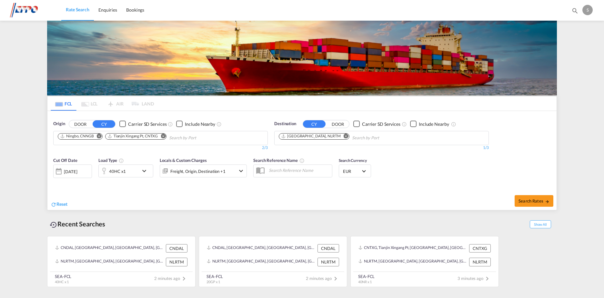
click at [164, 135] on md-icon "Remove" at bounding box center [163, 135] width 5 height 5
click at [142, 172] on md-icon "icon-chevron-down" at bounding box center [145, 171] width 11 height 8
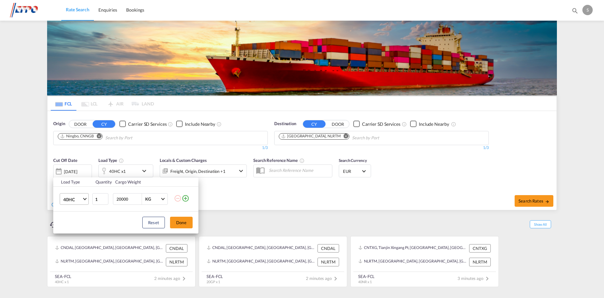
click at [83, 198] on span "Choose: \a40HC" at bounding box center [85, 199] width 4 height 4
click at [77, 171] on md-option "20GP" at bounding box center [80, 168] width 44 height 15
click at [178, 222] on button "Done" at bounding box center [181, 223] width 23 height 12
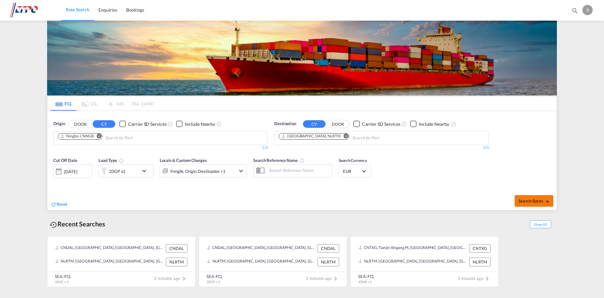
click at [531, 201] on span "Search Rates" at bounding box center [533, 200] width 31 height 5
type input "CNNGB to NLRTM / 13 Aug 2025"
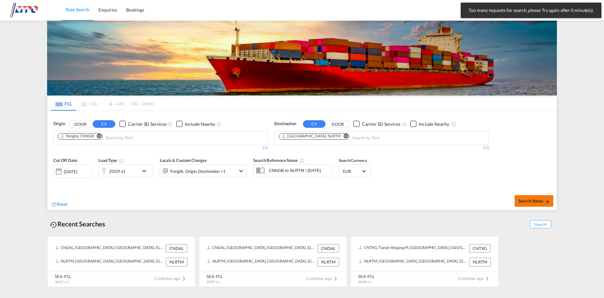
click at [533, 198] on span "Search Rates" at bounding box center [533, 200] width 31 height 5
click at [537, 201] on span "Search Rates" at bounding box center [533, 200] width 31 height 5
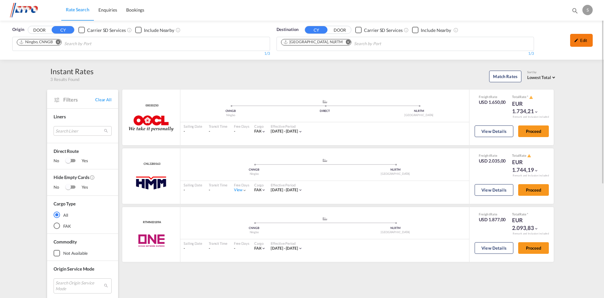
click at [584, 43] on div "Edit" at bounding box center [581, 40] width 23 height 13
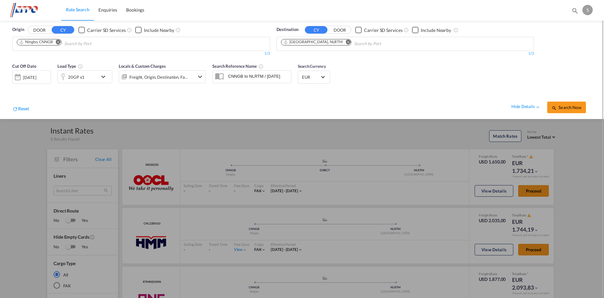
click at [104, 77] on md-icon "icon-chevron-down" at bounding box center [104, 77] width 11 height 8
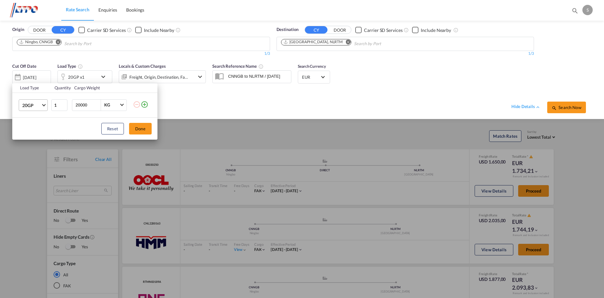
click at [42, 105] on md-select-value "20GP" at bounding box center [35, 105] width 26 height 11
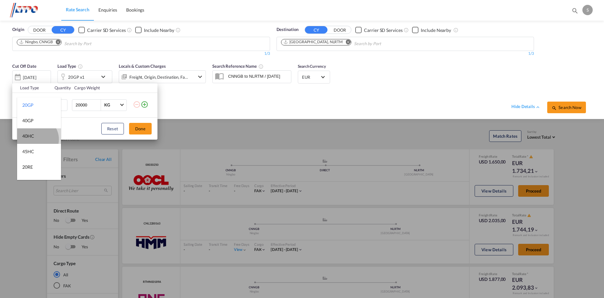
click at [35, 139] on md-option "40HC" at bounding box center [39, 135] width 44 height 15
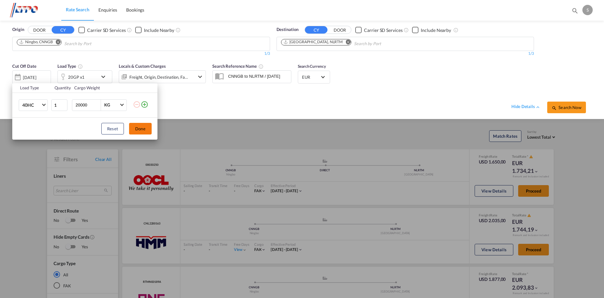
click at [141, 131] on button "Done" at bounding box center [140, 129] width 23 height 12
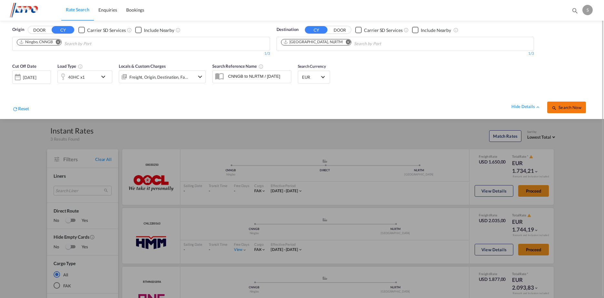
click at [561, 108] on span "Search Now" at bounding box center [565, 107] width 29 height 5
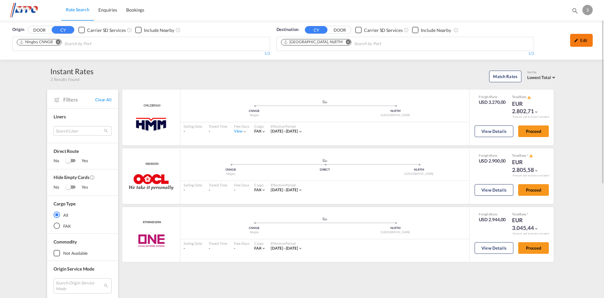
click at [576, 43] on div "Edit" at bounding box center [581, 40] width 23 height 13
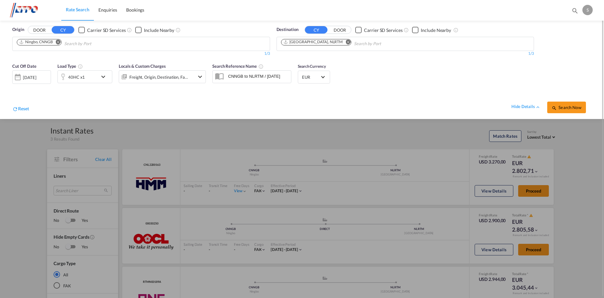
click at [105, 76] on md-icon "icon-chevron-down" at bounding box center [104, 77] width 11 height 8
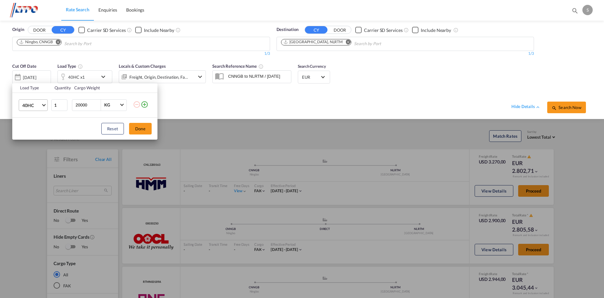
click at [44, 104] on span "Choose: \a40HC" at bounding box center [44, 105] width 4 height 4
click at [31, 114] on div "40NR" at bounding box center [28, 115] width 12 height 6
click at [138, 129] on button "Done" at bounding box center [140, 129] width 23 height 12
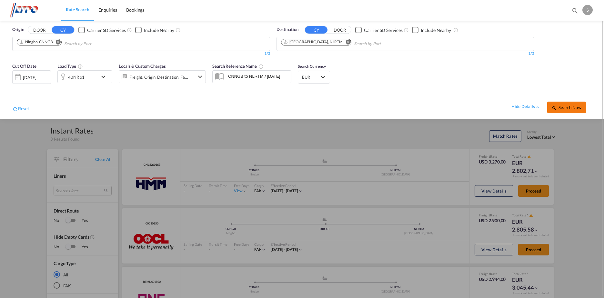
click at [568, 110] on button "Search Now" at bounding box center [566, 108] width 39 height 12
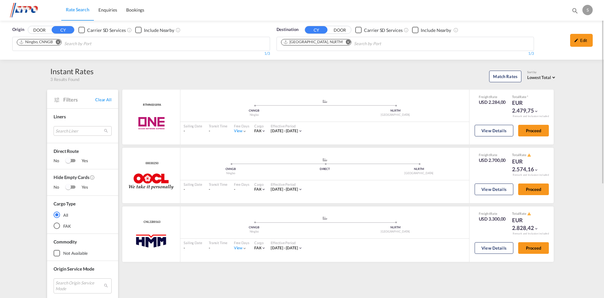
click at [58, 41] on md-icon "Remove" at bounding box center [58, 42] width 5 height 5
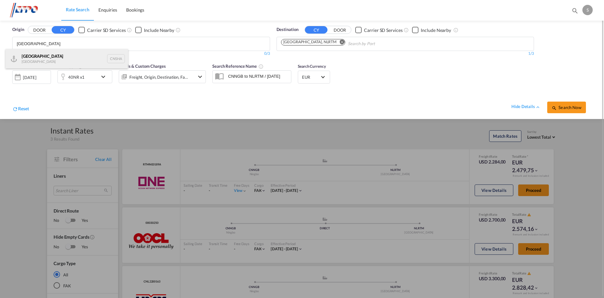
type input "shanghai"
click at [82, 58] on div "Shanghai China CNSHA" at bounding box center [66, 58] width 123 height 19
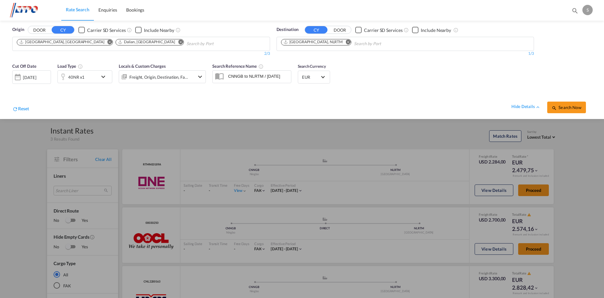
click at [178, 40] on md-icon "Remove" at bounding box center [180, 42] width 5 height 5
click at [103, 75] on md-icon "icon-chevron-down" at bounding box center [104, 77] width 11 height 8
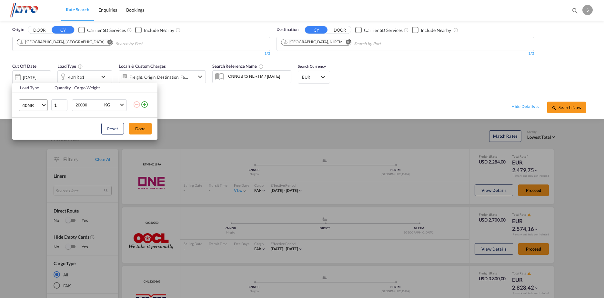
click at [43, 105] on span "Choose: \a40NR" at bounding box center [44, 105] width 4 height 4
click at [35, 72] on md-option "20GP" at bounding box center [39, 71] width 44 height 15
click at [142, 128] on button "Done" at bounding box center [140, 129] width 23 height 12
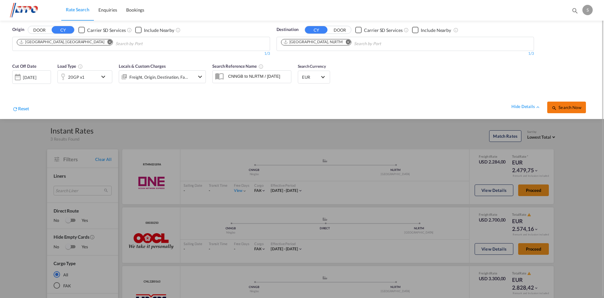
click at [581, 106] on button "Search Now" at bounding box center [566, 108] width 39 height 12
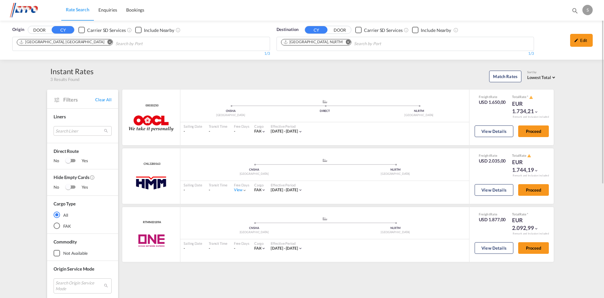
drag, startPoint x: 580, startPoint y: 40, endPoint x: 513, endPoint y: 33, distance: 67.1
click at [578, 40] on div "Edit" at bounding box center [581, 40] width 23 height 13
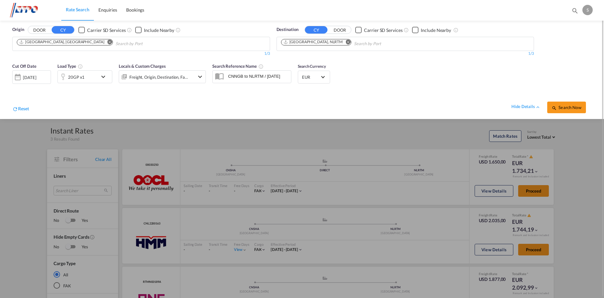
click at [101, 77] on md-icon "icon-chevron-down" at bounding box center [104, 77] width 11 height 8
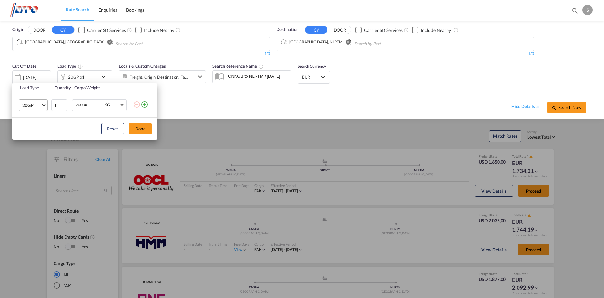
click at [42, 105] on md-select-value "20GP" at bounding box center [35, 105] width 26 height 11
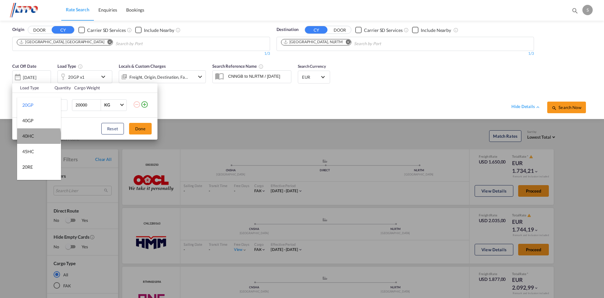
click at [38, 137] on md-option "40HC" at bounding box center [39, 135] width 44 height 15
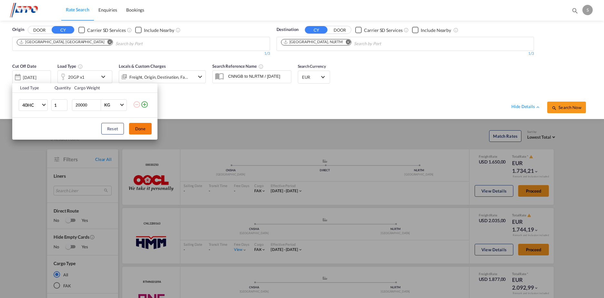
drag, startPoint x: 140, startPoint y: 132, endPoint x: 147, endPoint y: 126, distance: 8.5
click at [141, 131] on button "Done" at bounding box center [140, 129] width 23 height 12
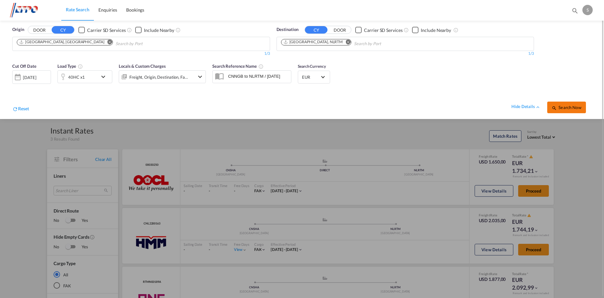
drag, startPoint x: 557, startPoint y: 107, endPoint x: 564, endPoint y: 107, distance: 7.4
click at [558, 107] on span "Search Now" at bounding box center [565, 107] width 29 height 5
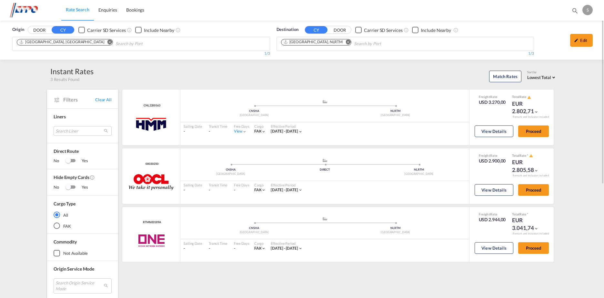
drag, startPoint x: 576, startPoint y: 43, endPoint x: 570, endPoint y: 43, distance: 6.1
click at [576, 43] on div "Edit" at bounding box center [581, 40] width 23 height 13
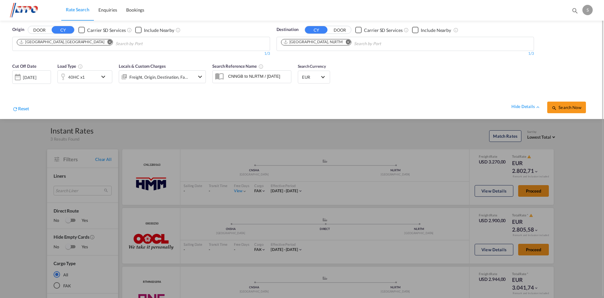
click at [105, 76] on md-icon "icon-chevron-down" at bounding box center [104, 77] width 11 height 8
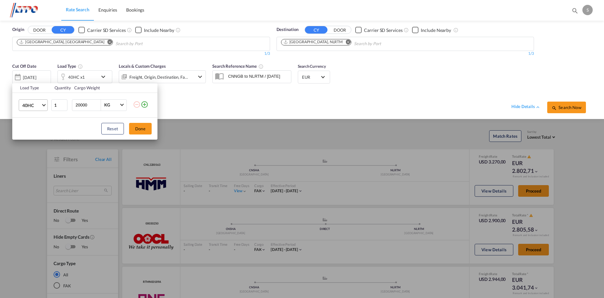
click at [40, 104] on span "40HC" at bounding box center [31, 105] width 19 height 6
click at [35, 117] on md-option "40NR" at bounding box center [39, 115] width 44 height 15
click at [146, 127] on button "Done" at bounding box center [140, 129] width 23 height 12
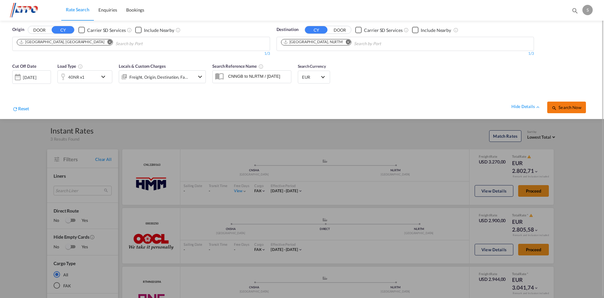
click at [561, 108] on span "Search Now" at bounding box center [565, 107] width 29 height 5
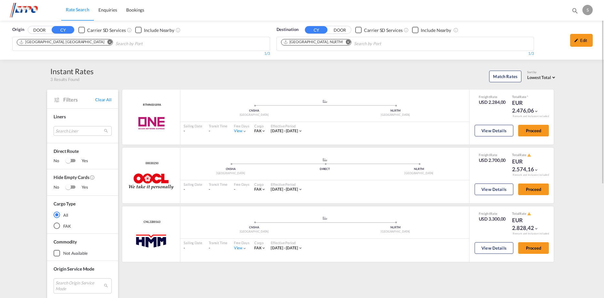
click at [107, 43] on md-icon "Remove" at bounding box center [109, 42] width 5 height 5
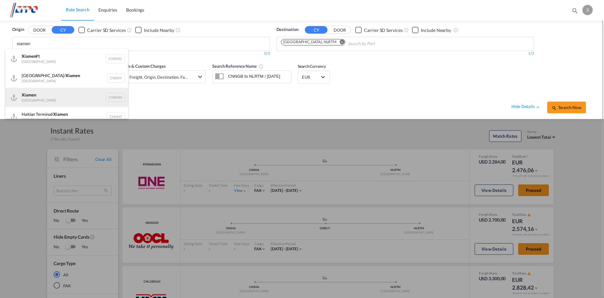
type input "xiamen"
click at [69, 100] on div "Xiamen China CNXMN" at bounding box center [66, 97] width 123 height 19
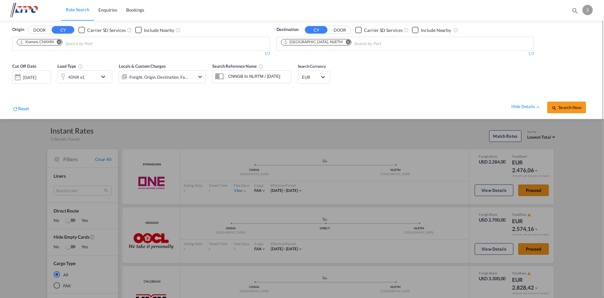
click at [103, 76] on md-icon "icon-chevron-down" at bounding box center [104, 77] width 11 height 8
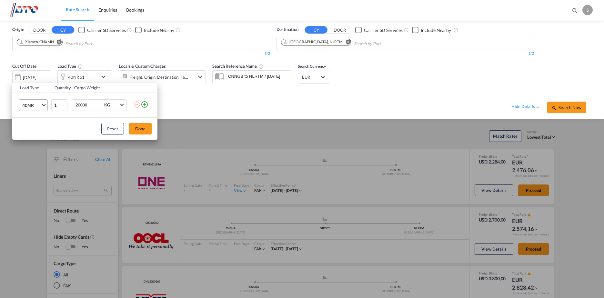
click at [43, 104] on span "Choose: \a40NR" at bounding box center [44, 105] width 4 height 4
click at [34, 71] on md-option "20GP" at bounding box center [39, 71] width 44 height 15
click at [137, 126] on button "Done" at bounding box center [140, 129] width 23 height 12
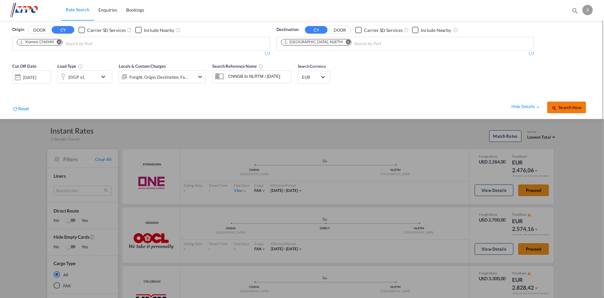
click at [579, 108] on span "Search Now" at bounding box center [565, 107] width 29 height 5
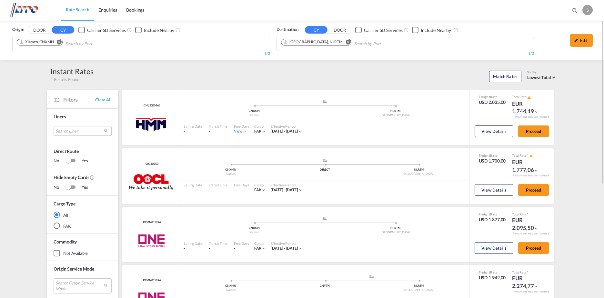
click at [586, 37] on div "Edit" at bounding box center [581, 40] width 23 height 13
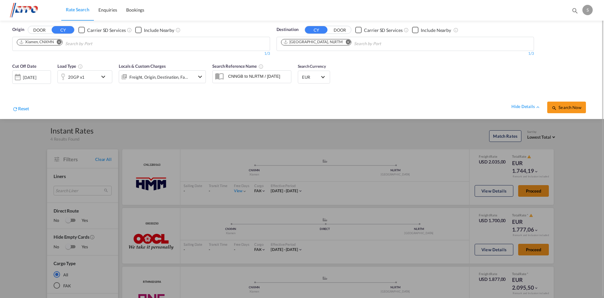
click at [102, 75] on md-icon "icon-chevron-down" at bounding box center [104, 77] width 11 height 8
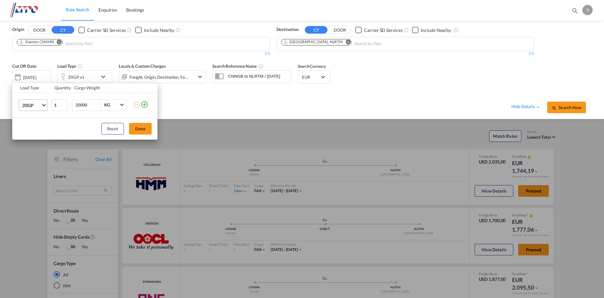
click at [43, 104] on span "Choose: \a20GP" at bounding box center [44, 105] width 4 height 4
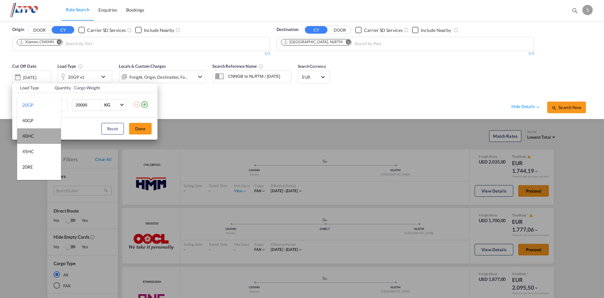
click at [41, 133] on md-option "40HC" at bounding box center [39, 135] width 44 height 15
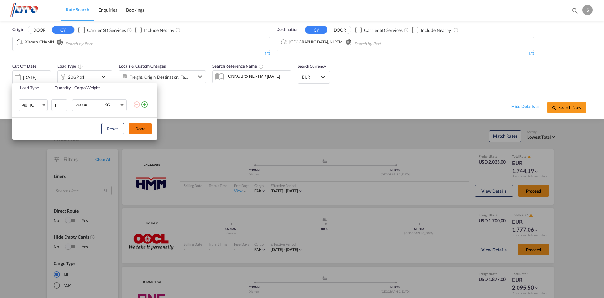
click at [141, 128] on button "Done" at bounding box center [140, 129] width 23 height 12
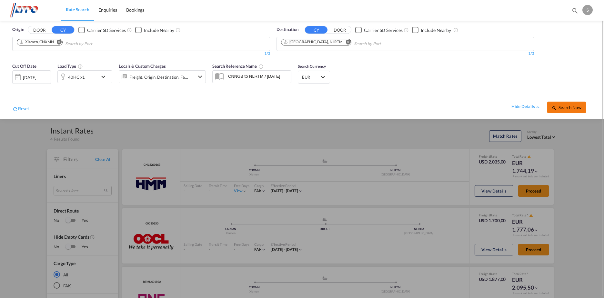
click at [566, 103] on button "Search Now" at bounding box center [566, 108] width 39 height 12
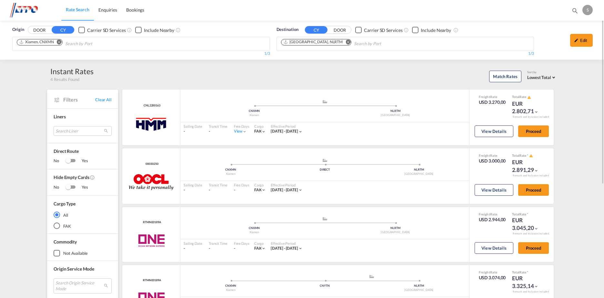
click at [61, 40] on md-icon "Remove" at bounding box center [59, 42] width 5 height 5
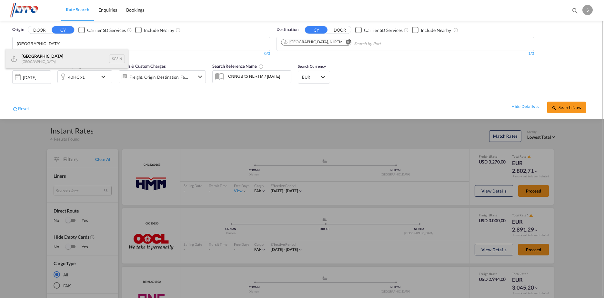
type input "singapore"
click at [58, 56] on div "Singapore Singapore SGSIN" at bounding box center [66, 58] width 123 height 19
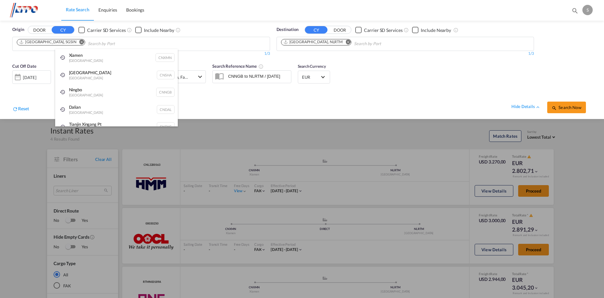
click at [101, 78] on div "Shanghai China CNSHA" at bounding box center [116, 74] width 123 height 17
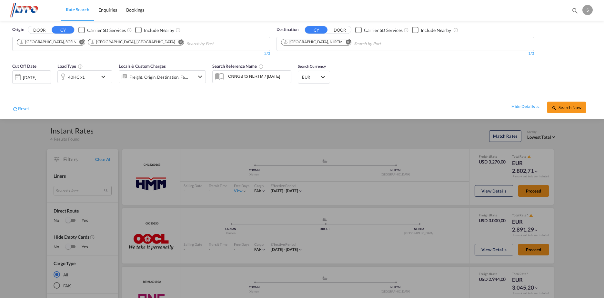
click at [178, 42] on md-icon "Remove" at bounding box center [180, 42] width 5 height 5
click at [103, 75] on md-icon "icon-chevron-down" at bounding box center [104, 77] width 11 height 8
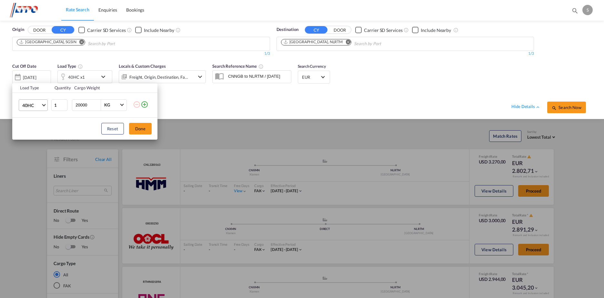
click at [44, 104] on span "Choose: \a40HC" at bounding box center [44, 105] width 4 height 4
click at [32, 77] on md-option "20GP" at bounding box center [39, 73] width 44 height 15
click at [141, 127] on button "Done" at bounding box center [140, 129] width 23 height 12
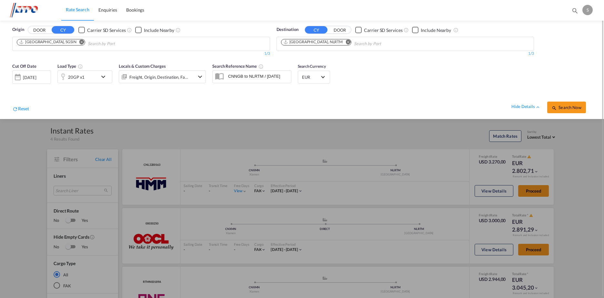
drag, startPoint x: 556, startPoint y: 104, endPoint x: 598, endPoint y: 103, distance: 41.9
click at [557, 103] on button "Search Now" at bounding box center [566, 108] width 39 height 12
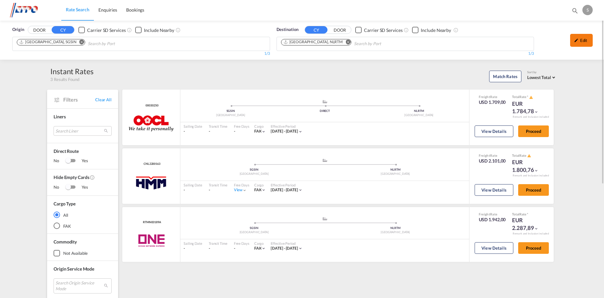
click at [581, 38] on div "Edit" at bounding box center [581, 40] width 23 height 13
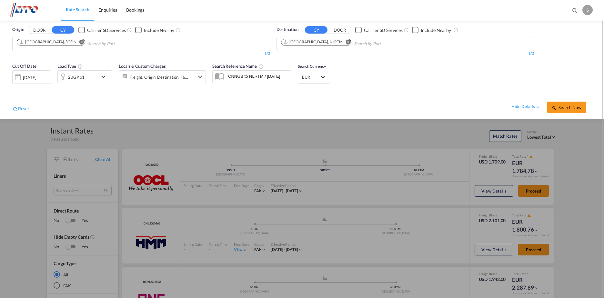
click at [103, 75] on md-icon "icon-chevron-down" at bounding box center [104, 77] width 11 height 8
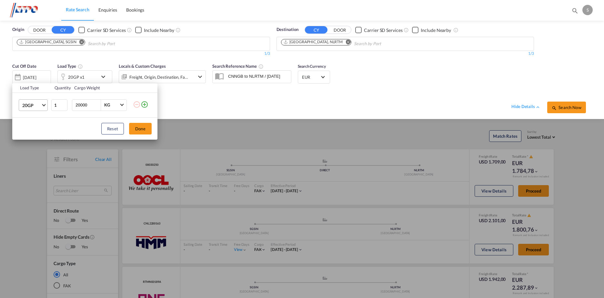
click at [42, 105] on md-select-value "20GP" at bounding box center [35, 105] width 26 height 11
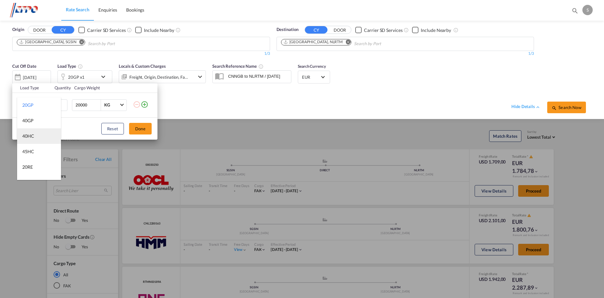
drag, startPoint x: 32, startPoint y: 138, endPoint x: 37, endPoint y: 136, distance: 4.8
click at [33, 138] on div "40HC" at bounding box center [28, 136] width 12 height 6
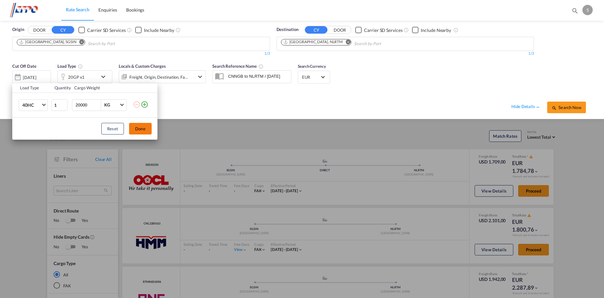
click at [150, 126] on button "Done" at bounding box center [140, 129] width 23 height 12
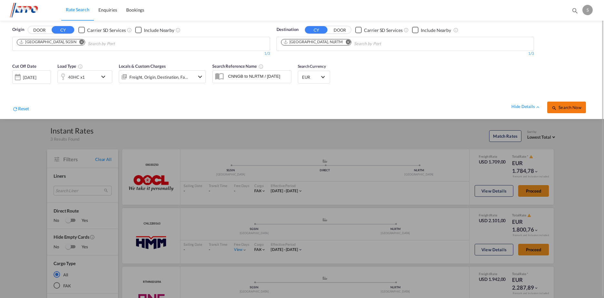
click at [568, 107] on span "Search Now" at bounding box center [565, 107] width 29 height 5
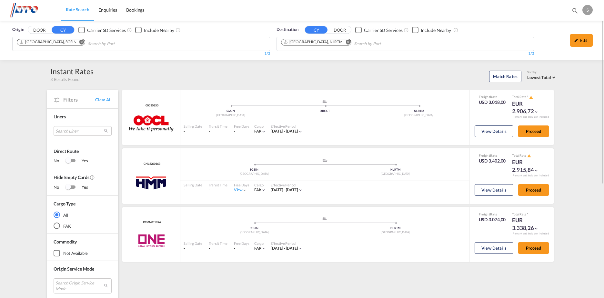
drag, startPoint x: 578, startPoint y: 42, endPoint x: 533, endPoint y: 41, distance: 45.1
click at [578, 42] on div "Edit" at bounding box center [581, 40] width 23 height 13
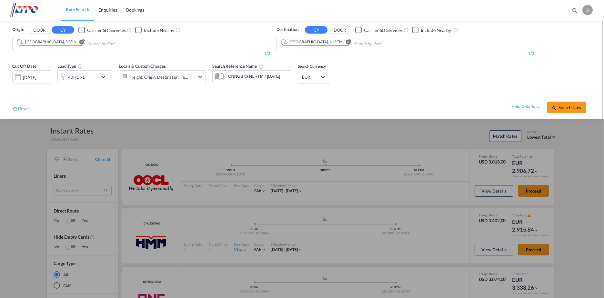
click at [103, 77] on md-icon "icon-chevron-down" at bounding box center [104, 77] width 11 height 8
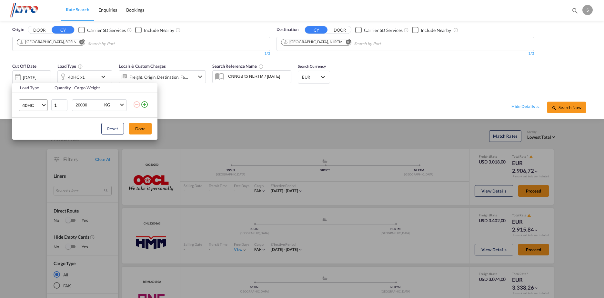
click at [42, 106] on md-select-value "40HC" at bounding box center [35, 105] width 26 height 11
click at [30, 114] on div "40NR" at bounding box center [28, 115] width 12 height 6
click at [137, 131] on button "Done" at bounding box center [140, 129] width 23 height 12
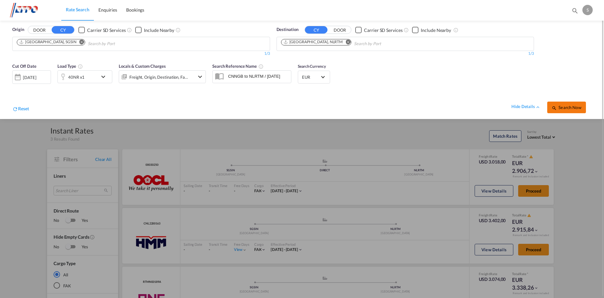
click at [569, 106] on span "Search Now" at bounding box center [565, 107] width 29 height 5
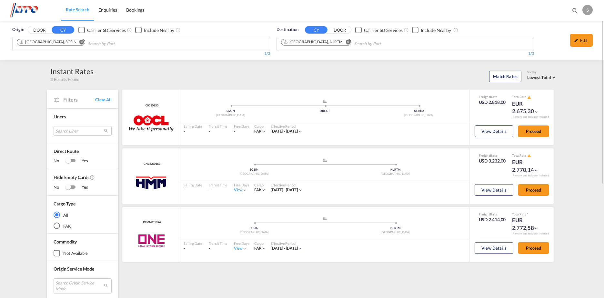
click at [79, 41] on md-icon "Remove" at bounding box center [81, 42] width 5 height 5
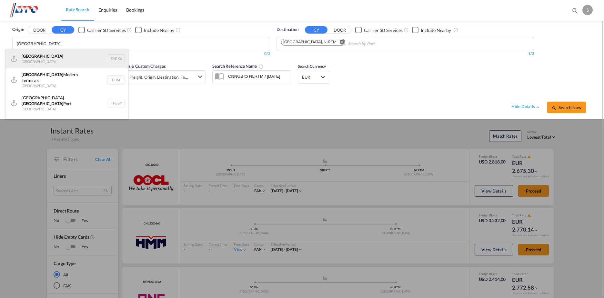
type input "[GEOGRAPHIC_DATA]"
click at [73, 63] on div "[GEOGRAPHIC_DATA] [GEOGRAPHIC_DATA] THBKK" at bounding box center [66, 58] width 123 height 19
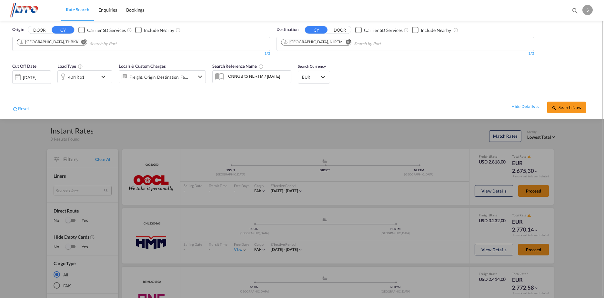
click at [102, 76] on md-icon "icon-chevron-down" at bounding box center [104, 77] width 11 height 8
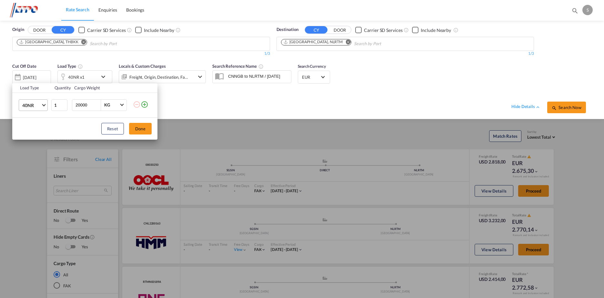
click at [43, 106] on md-select-value "40NR" at bounding box center [35, 105] width 26 height 11
click at [31, 72] on div "20GP" at bounding box center [27, 71] width 11 height 6
click at [138, 127] on button "Done" at bounding box center [140, 129] width 23 height 12
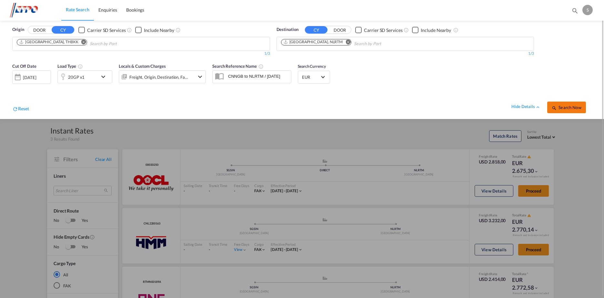
click at [563, 108] on span "Search Now" at bounding box center [565, 107] width 29 height 5
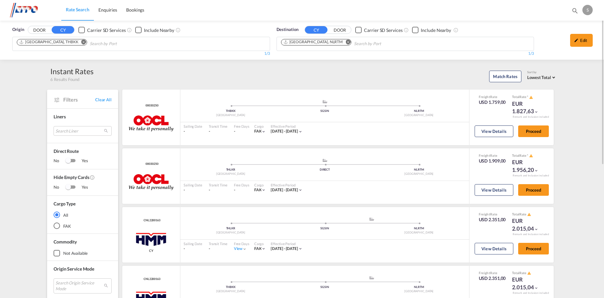
drag, startPoint x: 588, startPoint y: 39, endPoint x: 392, endPoint y: 64, distance: 198.2
click at [588, 39] on div "Edit" at bounding box center [581, 40] width 23 height 13
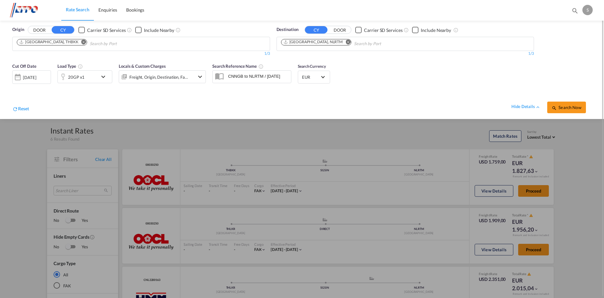
click at [102, 76] on md-icon "icon-chevron-down" at bounding box center [104, 77] width 11 height 8
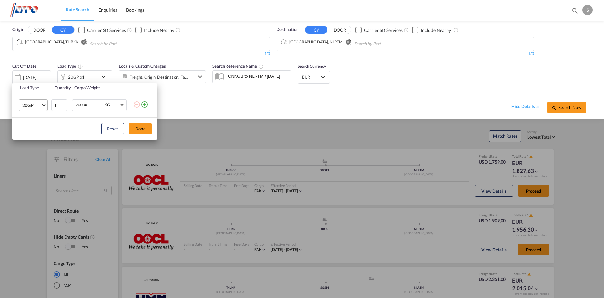
click at [44, 104] on span "Choose: \a20GP" at bounding box center [44, 105] width 4 height 4
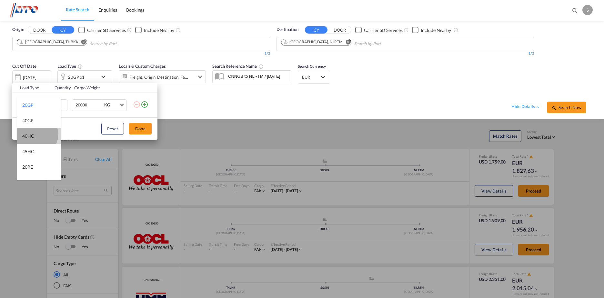
click at [36, 134] on md-option "40HC" at bounding box center [39, 135] width 44 height 15
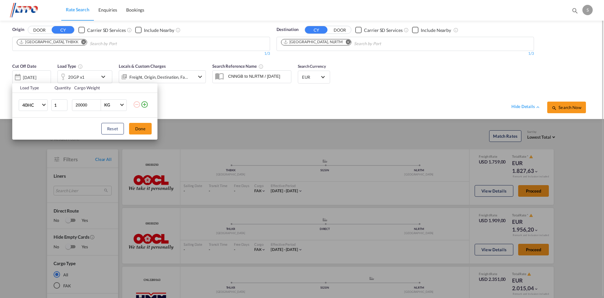
drag, startPoint x: 143, startPoint y: 127, endPoint x: 152, endPoint y: 126, distance: 8.8
click at [143, 127] on button "Done" at bounding box center [140, 129] width 23 height 12
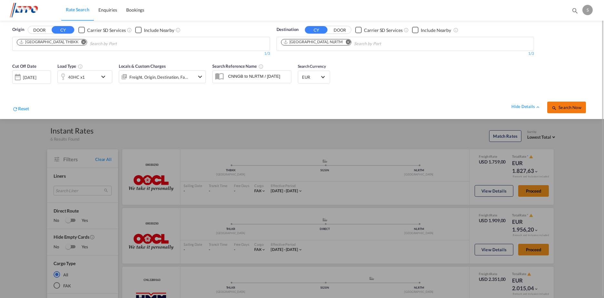
click at [569, 108] on span "Search Now" at bounding box center [565, 107] width 29 height 5
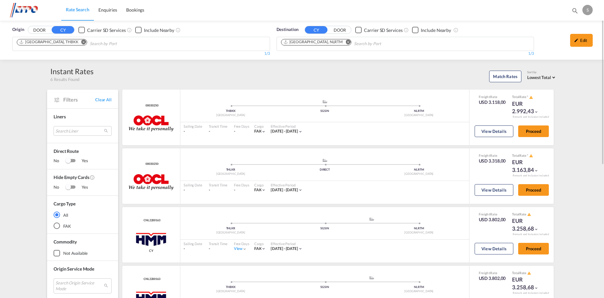
click at [81, 41] on md-icon "Remove" at bounding box center [83, 42] width 5 height 5
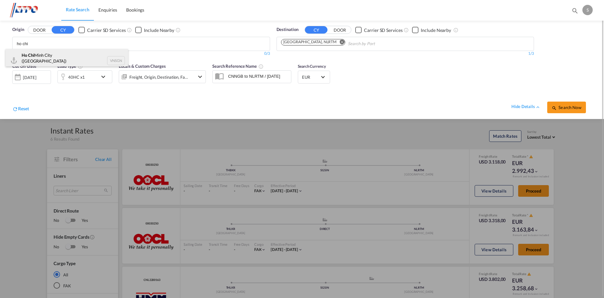
type input "ho chi"
click at [58, 53] on div "Ho Chi Minh City (Saigon) Viet Nam VNSGN" at bounding box center [66, 60] width 123 height 23
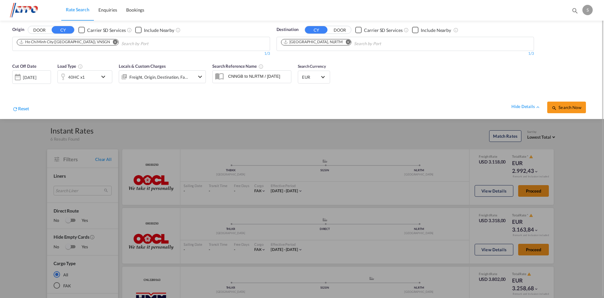
click at [103, 78] on md-icon "icon-chevron-down" at bounding box center [104, 77] width 11 height 8
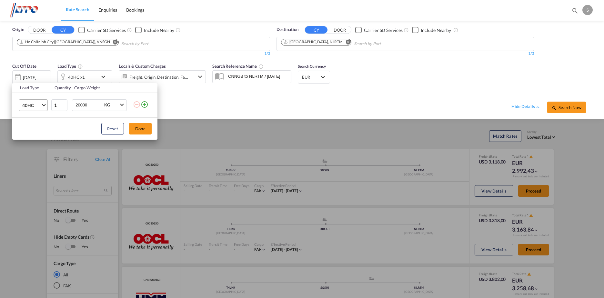
click at [42, 104] on span "Choose: \a40HC" at bounding box center [44, 105] width 4 height 4
click at [34, 74] on md-option "20GP" at bounding box center [39, 73] width 44 height 15
click at [141, 127] on button "Done" at bounding box center [140, 129] width 23 height 12
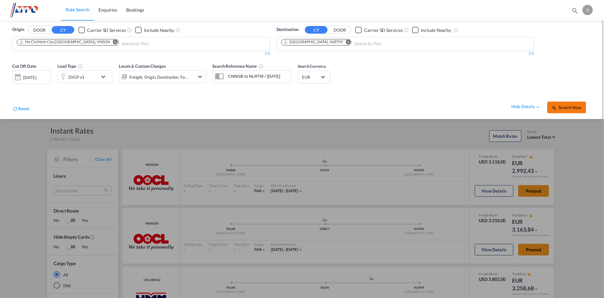
click at [563, 108] on span "Search Now" at bounding box center [565, 107] width 29 height 5
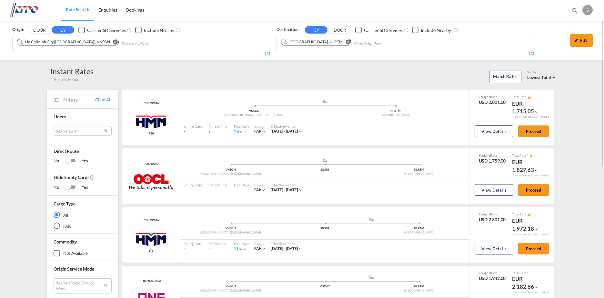
drag, startPoint x: 584, startPoint y: 41, endPoint x: 300, endPoint y: 47, distance: 283.8
click at [584, 41] on div "Edit" at bounding box center [581, 40] width 23 height 13
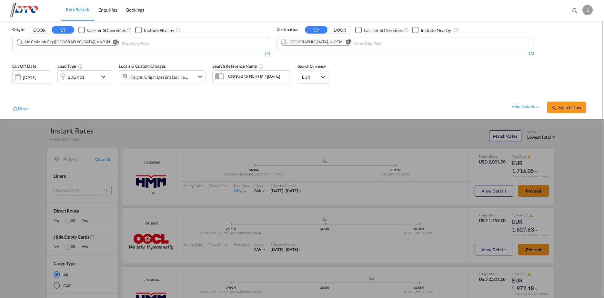
click at [104, 77] on md-icon "icon-chevron-down" at bounding box center [104, 77] width 11 height 8
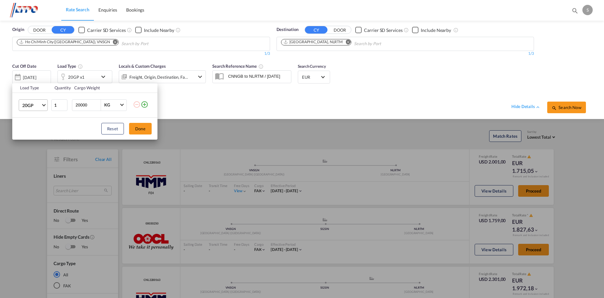
click at [44, 104] on span "Choose: \a20GP" at bounding box center [44, 105] width 4 height 4
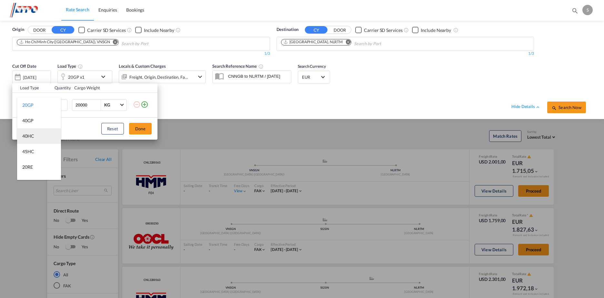
drag, startPoint x: 38, startPoint y: 137, endPoint x: 59, endPoint y: 135, distance: 21.4
click at [38, 137] on md-option "40HC" at bounding box center [39, 135] width 44 height 15
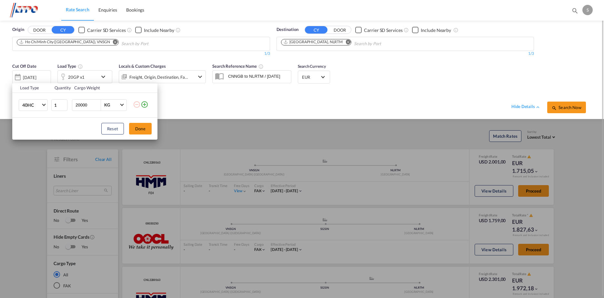
click at [134, 129] on button "Done" at bounding box center [140, 129] width 23 height 12
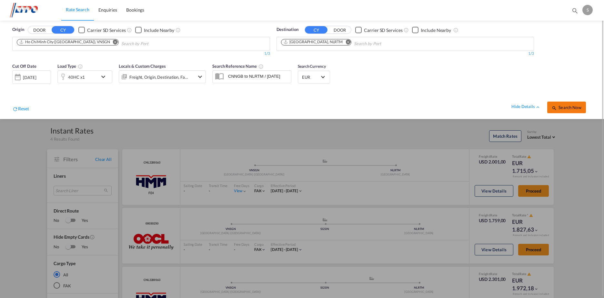
click at [564, 106] on span "Search Now" at bounding box center [565, 107] width 29 height 5
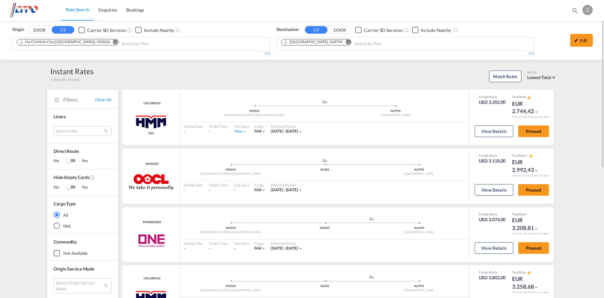
click at [113, 41] on md-icon "Remove" at bounding box center [115, 42] width 5 height 5
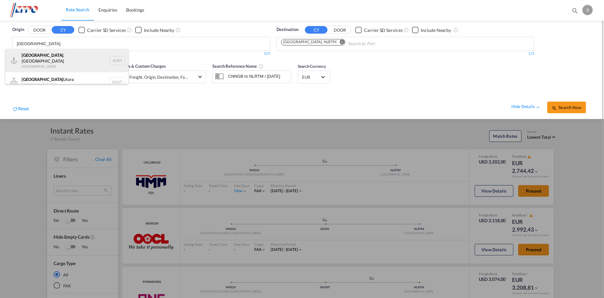
type input "[GEOGRAPHIC_DATA]"
click at [88, 59] on div "[GEOGRAPHIC_DATA] , [GEOGRAPHIC_DATA] [GEOGRAPHIC_DATA] IDJKT" at bounding box center [66, 60] width 123 height 23
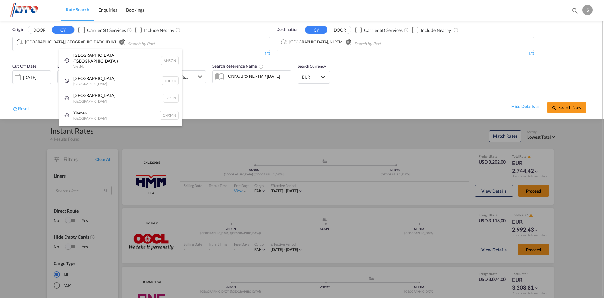
drag, startPoint x: 487, startPoint y: 93, endPoint x: 372, endPoint y: 90, distance: 114.8
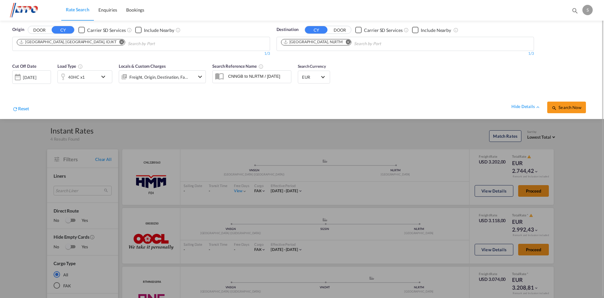
click at [103, 77] on md-icon "icon-chevron-down" at bounding box center [104, 77] width 11 height 8
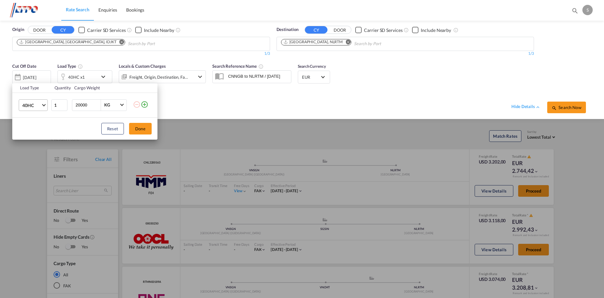
click at [43, 106] on md-select-value "40HC" at bounding box center [35, 105] width 26 height 11
click at [35, 75] on md-option "20GP" at bounding box center [39, 73] width 44 height 15
click at [140, 124] on button "Done" at bounding box center [140, 129] width 23 height 12
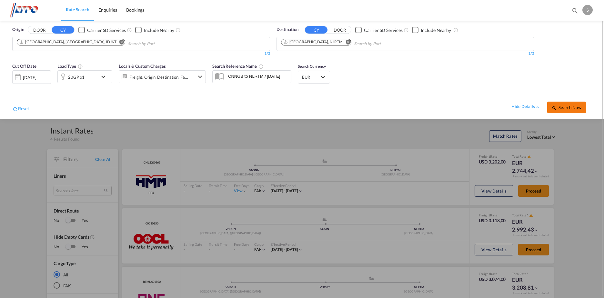
click at [574, 106] on span "Search Now" at bounding box center [565, 107] width 29 height 5
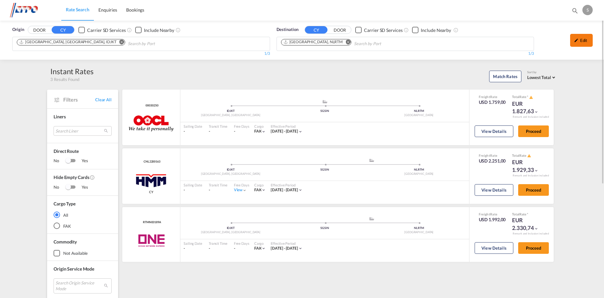
click at [585, 40] on div "Edit" at bounding box center [581, 40] width 23 height 13
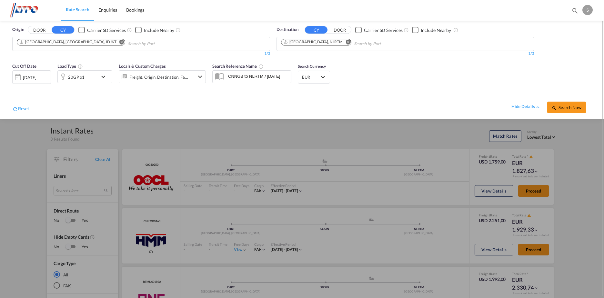
click at [106, 76] on md-icon "icon-chevron-down" at bounding box center [104, 77] width 11 height 8
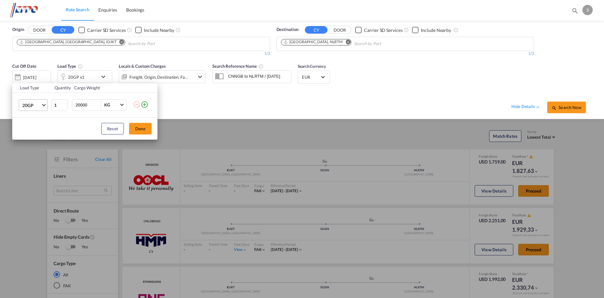
click at [45, 105] on md-select-value "20GP" at bounding box center [35, 105] width 26 height 11
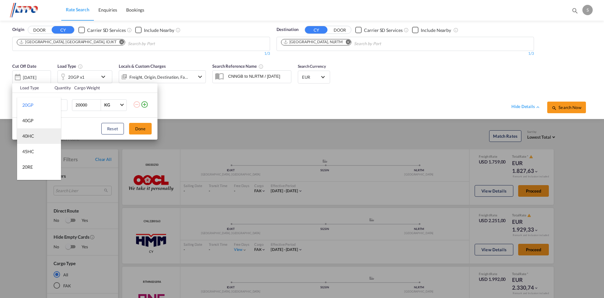
drag, startPoint x: 33, startPoint y: 137, endPoint x: 39, endPoint y: 134, distance: 6.6
click at [33, 137] on div "40HC" at bounding box center [28, 136] width 12 height 6
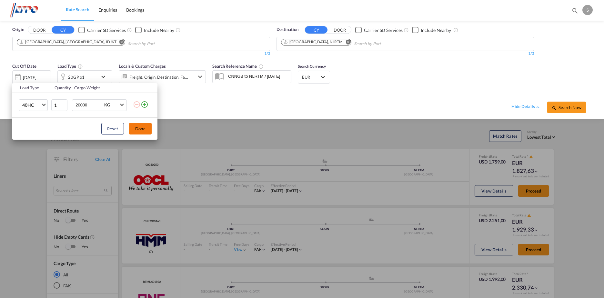
click at [140, 129] on button "Done" at bounding box center [140, 129] width 23 height 12
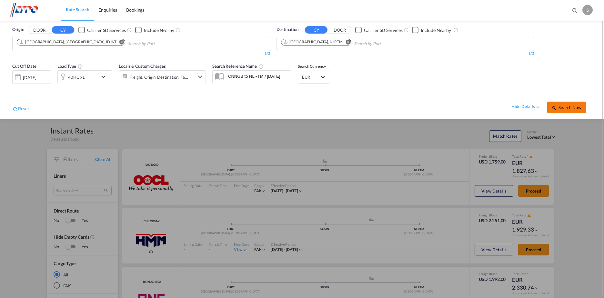
click at [570, 107] on span "Search Now" at bounding box center [565, 107] width 29 height 5
